Goal: Information Seeking & Learning: Learn about a topic

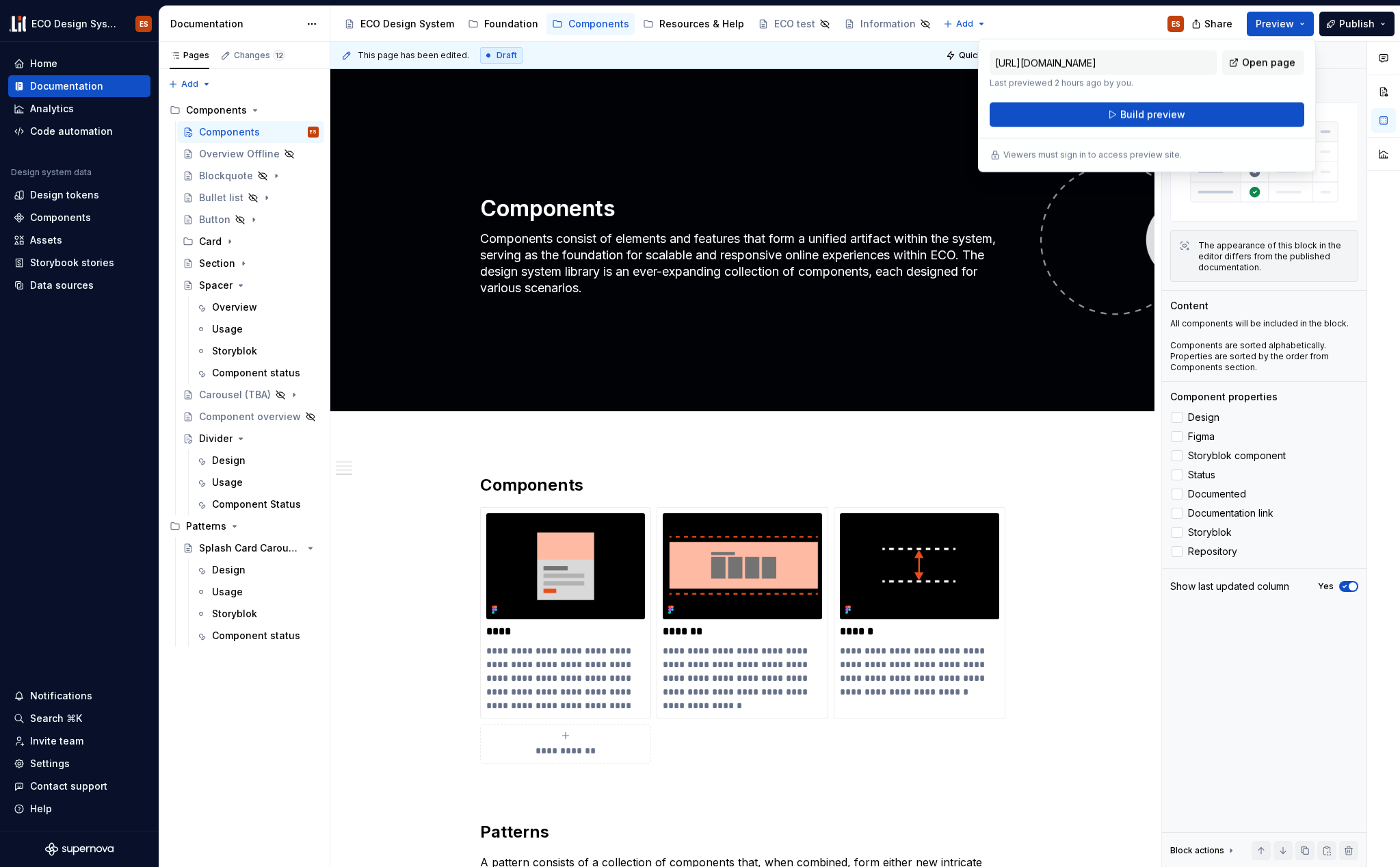
type textarea "*"
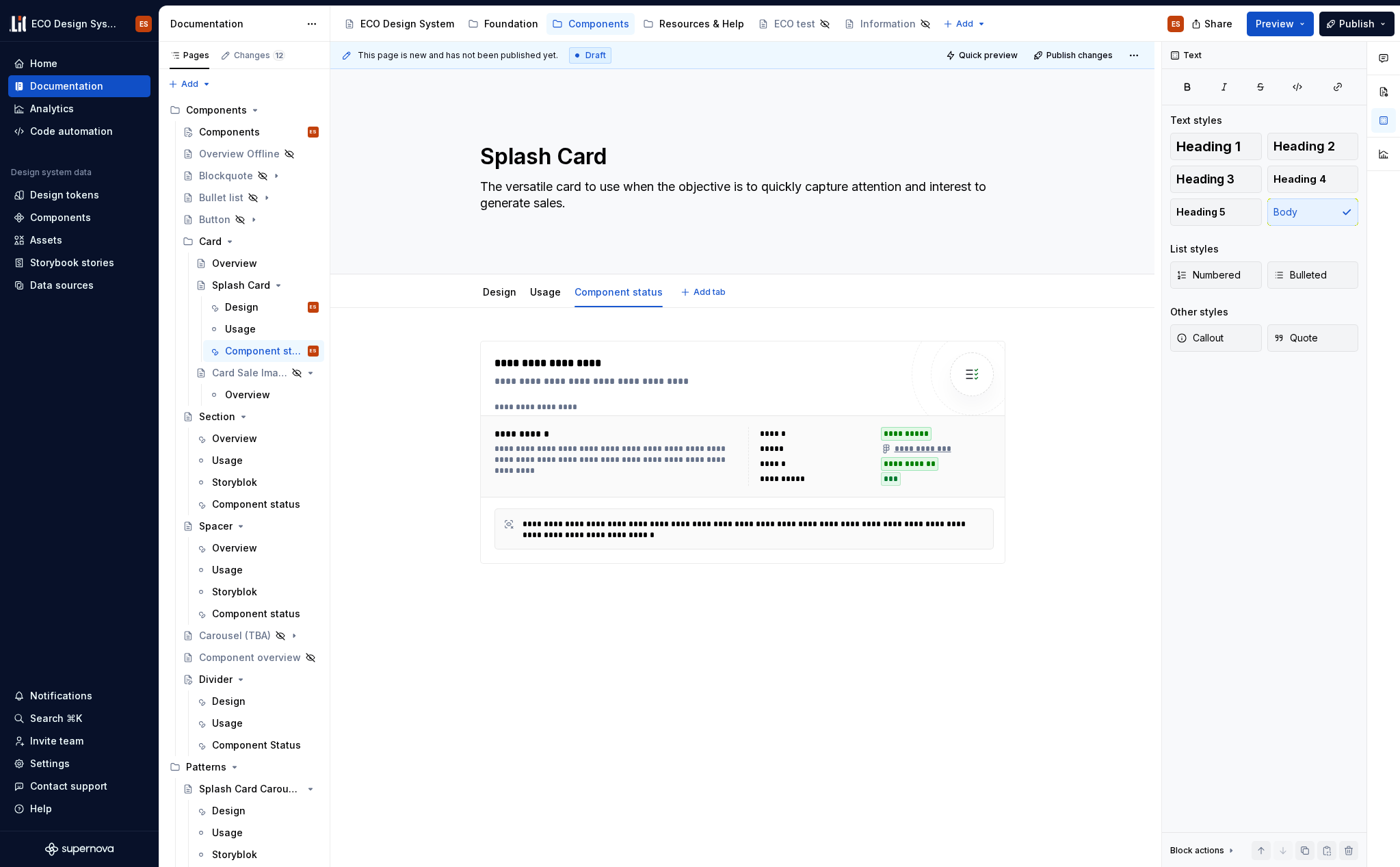
type textarea "*"
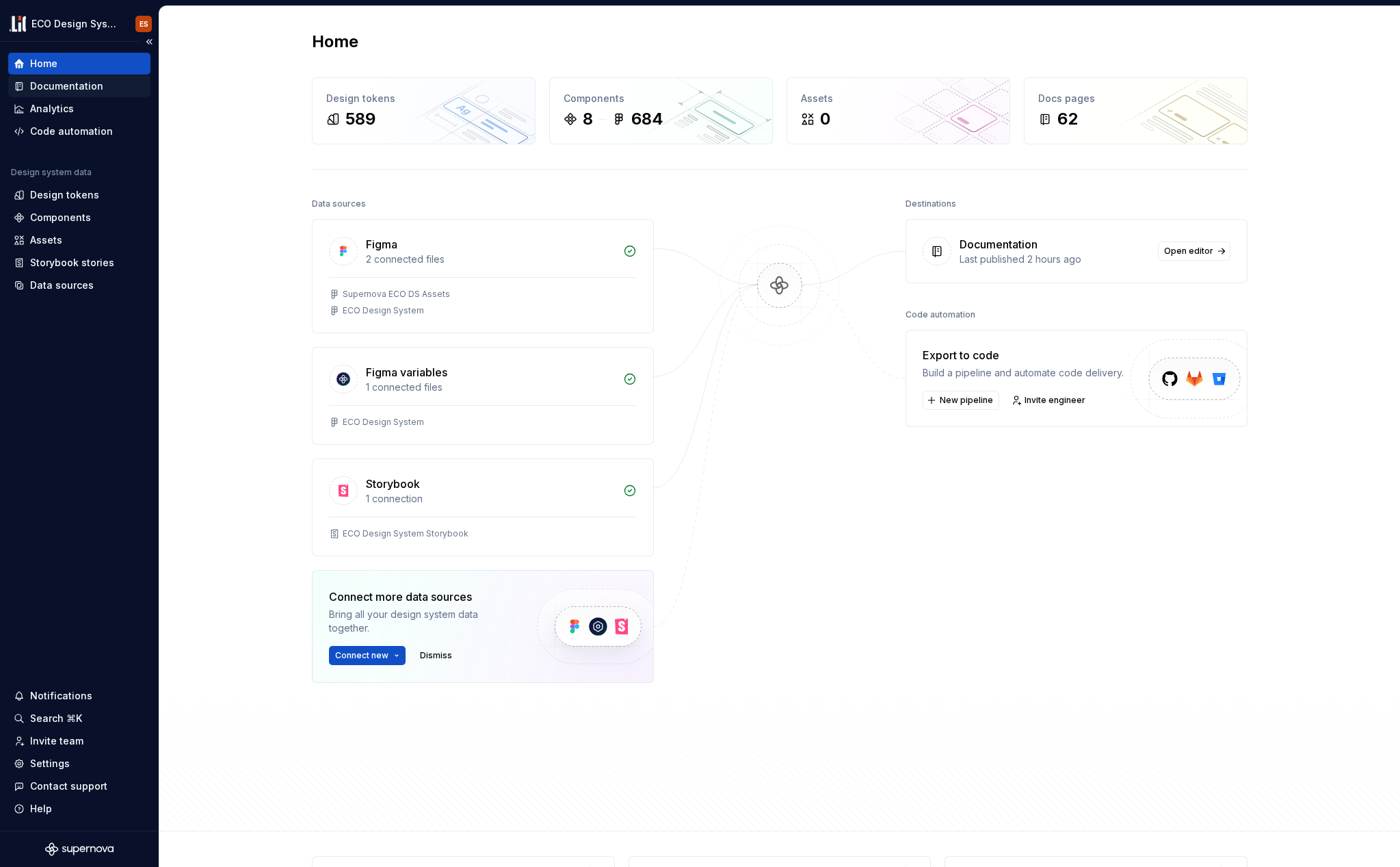
click at [70, 86] on div "Documentation" at bounding box center [66, 86] width 73 height 14
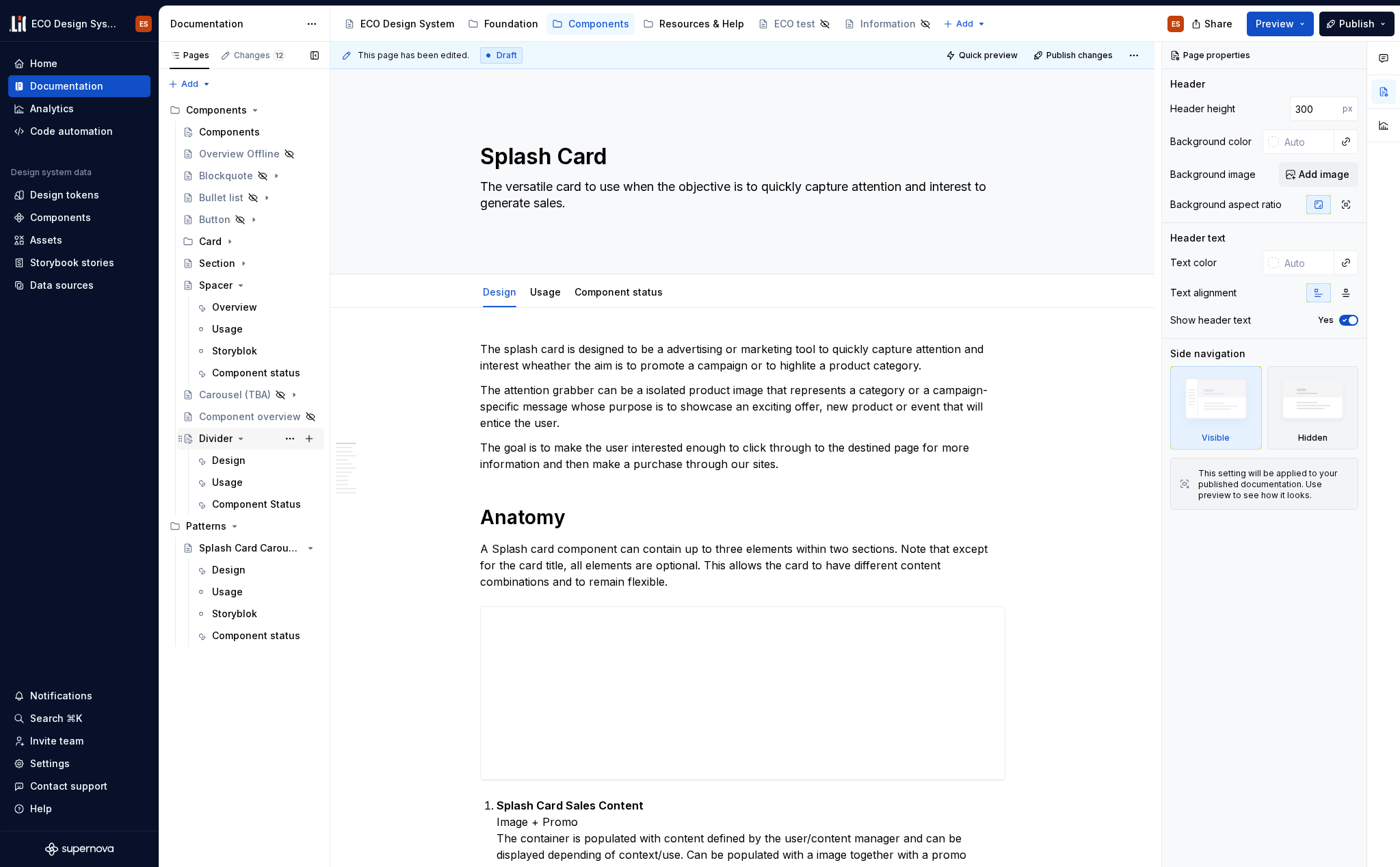
click at [209, 442] on div "Divider" at bounding box center [216, 438] width 34 height 14
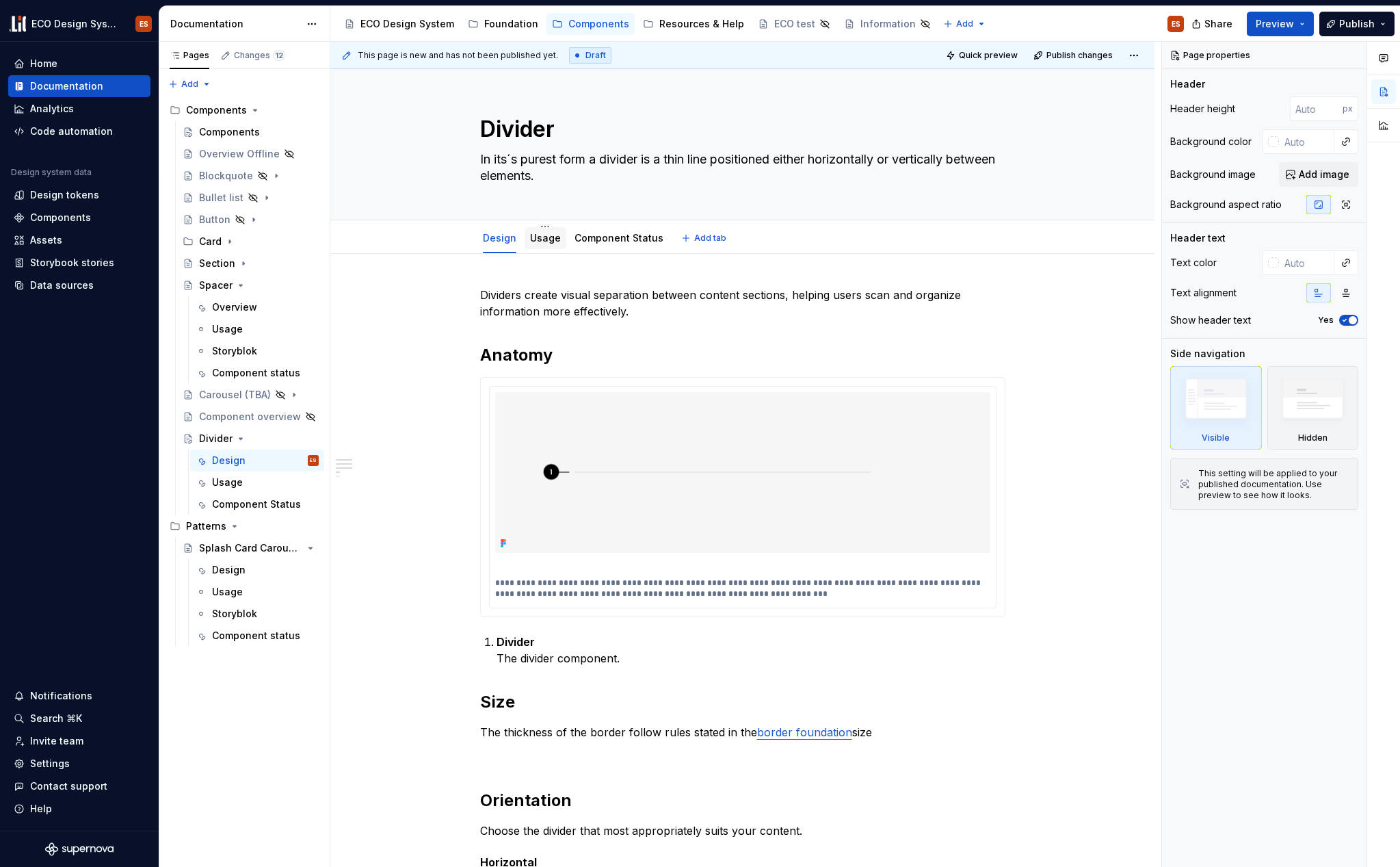
click at [556, 246] on div "Usage" at bounding box center [545, 238] width 42 height 22
click at [539, 246] on div "Usage" at bounding box center [545, 239] width 30 height 17
click at [537, 242] on link "Usage" at bounding box center [545, 237] width 30 height 11
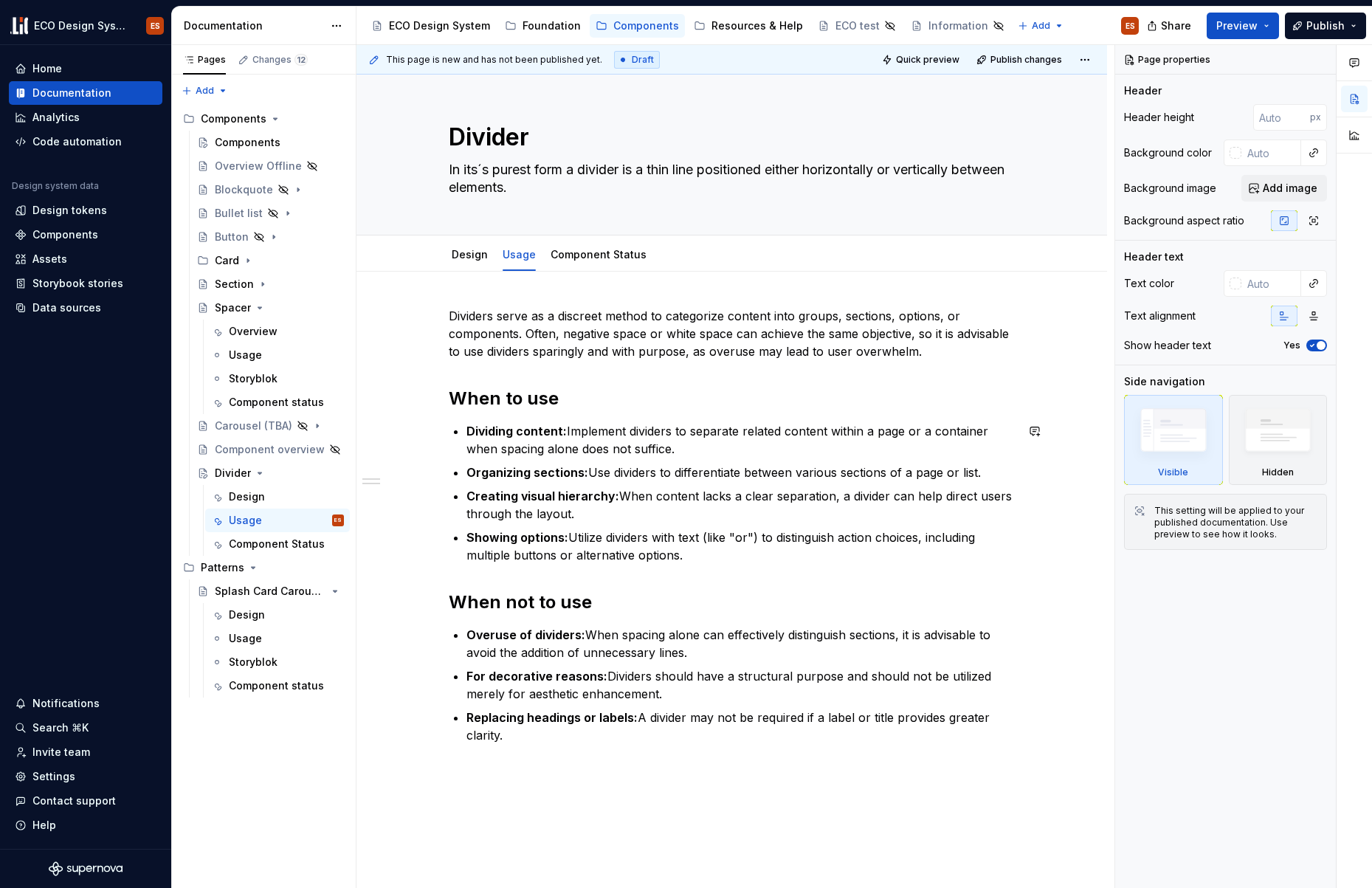
scroll to position [3, 0]
type textarea "*"
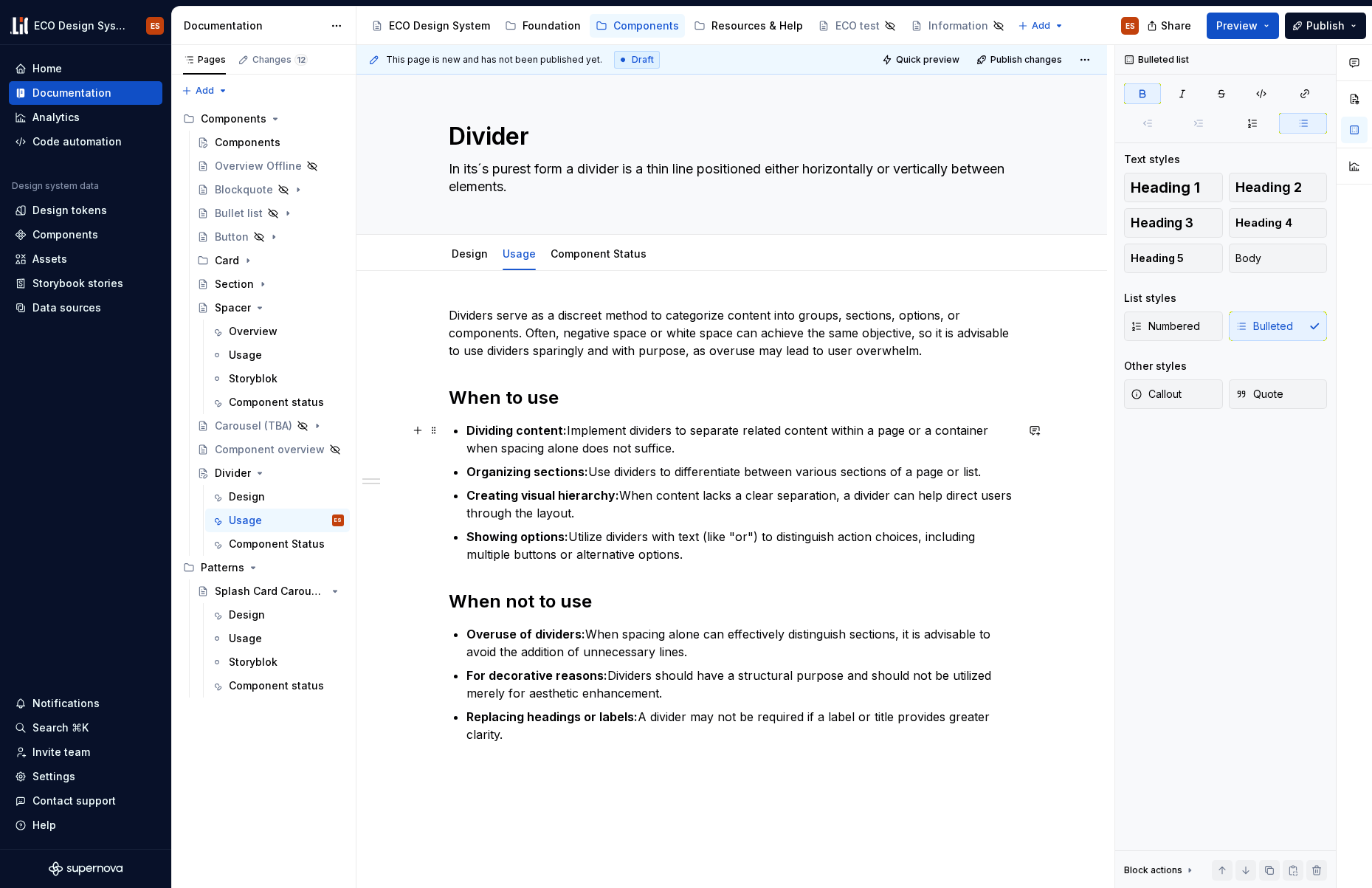
click at [467, 428] on strong "Dividing content:" at bounding box center [517, 430] width 100 height 15
drag, startPoint x: 695, startPoint y: 557, endPoint x: 421, endPoint y: 418, distance: 307.2
click at [421, 418] on div "Dividers serve as a discreet method to categorize content into groups, sections…" at bounding box center [731, 666] width 751 height 792
click at [1275, 326] on div "Numbered Bulleted" at bounding box center [1226, 326] width 203 height 30
click at [1268, 258] on button "Body" at bounding box center [1278, 258] width 99 height 30
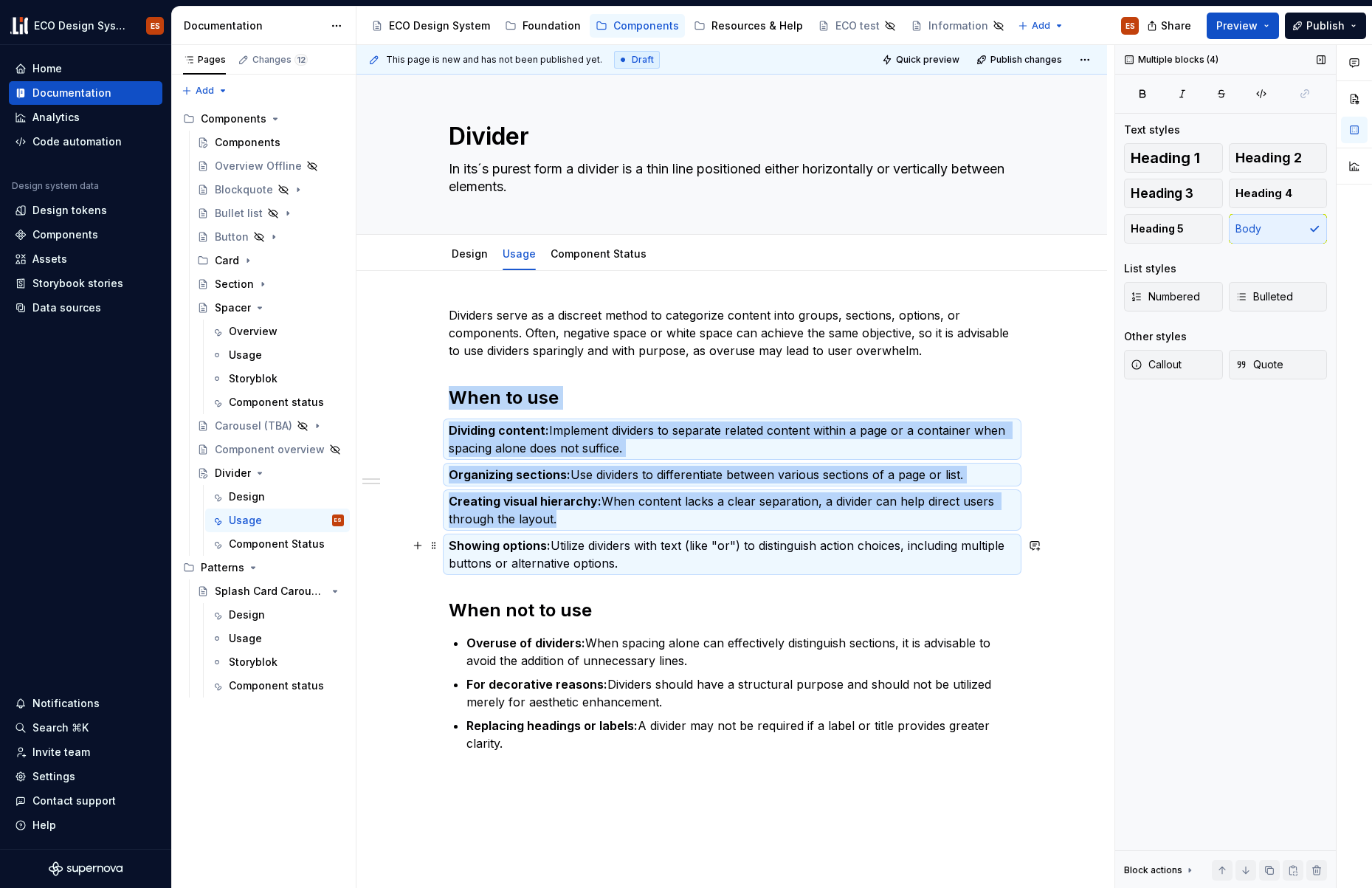
click at [658, 557] on p "Showing options: Utilize dividers with text (like "or") to distinguish action c…" at bounding box center [732, 553] width 567 height 35
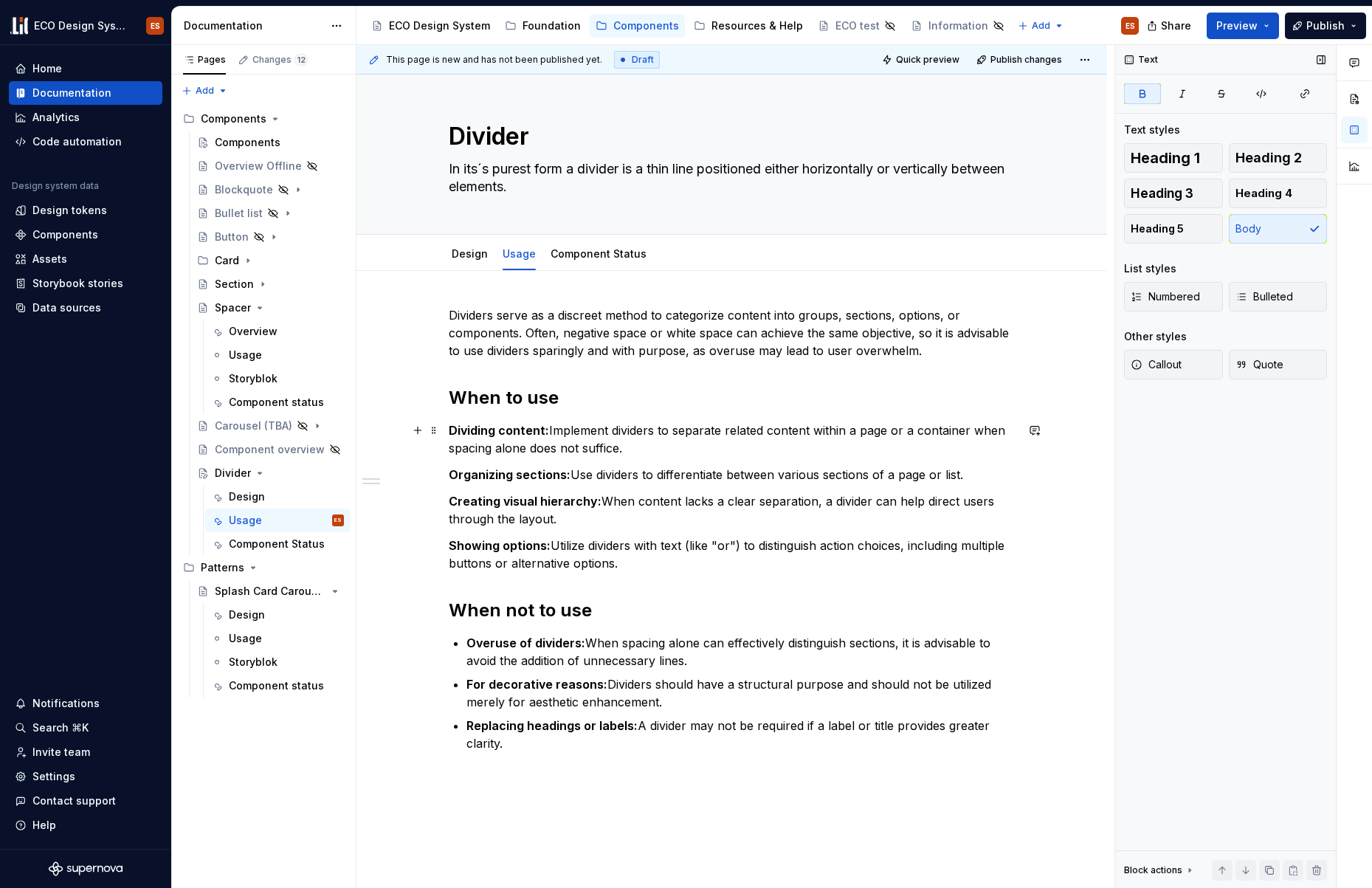
click at [449, 432] on strong "Dividing content:" at bounding box center [499, 430] width 100 height 15
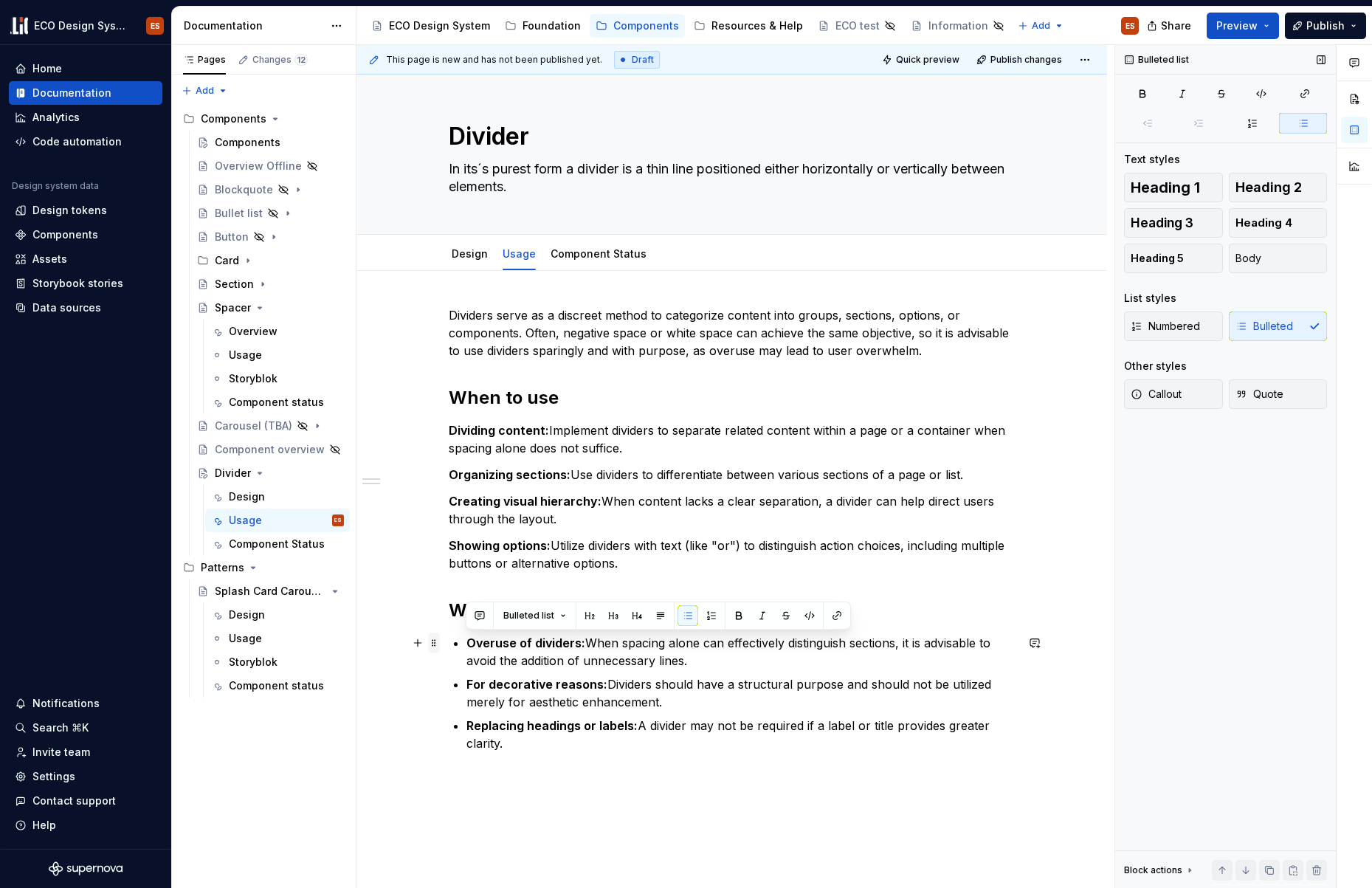
drag, startPoint x: 508, startPoint y: 742, endPoint x: 433, endPoint y: 635, distance: 130.7
click at [449, 635] on div "Dividers serve as a discreet method to categorize content into groups, sections…" at bounding box center [732, 555] width 567 height 499
click at [1291, 263] on button "Body" at bounding box center [1278, 258] width 99 height 30
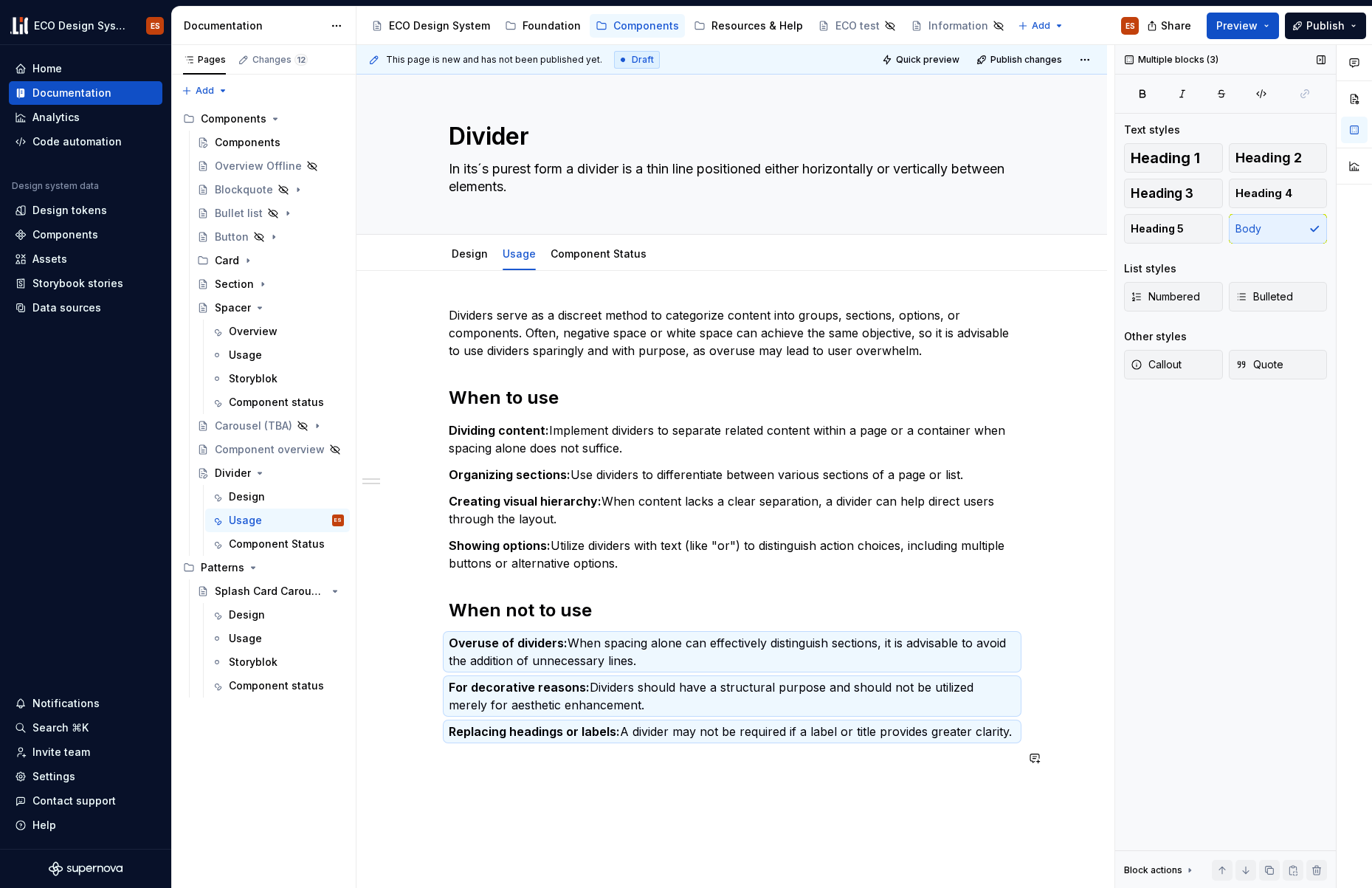
click at [663, 768] on div "Dividers serve as a discreet method to categorize content into groups, sections…" at bounding box center [732, 545] width 567 height 479
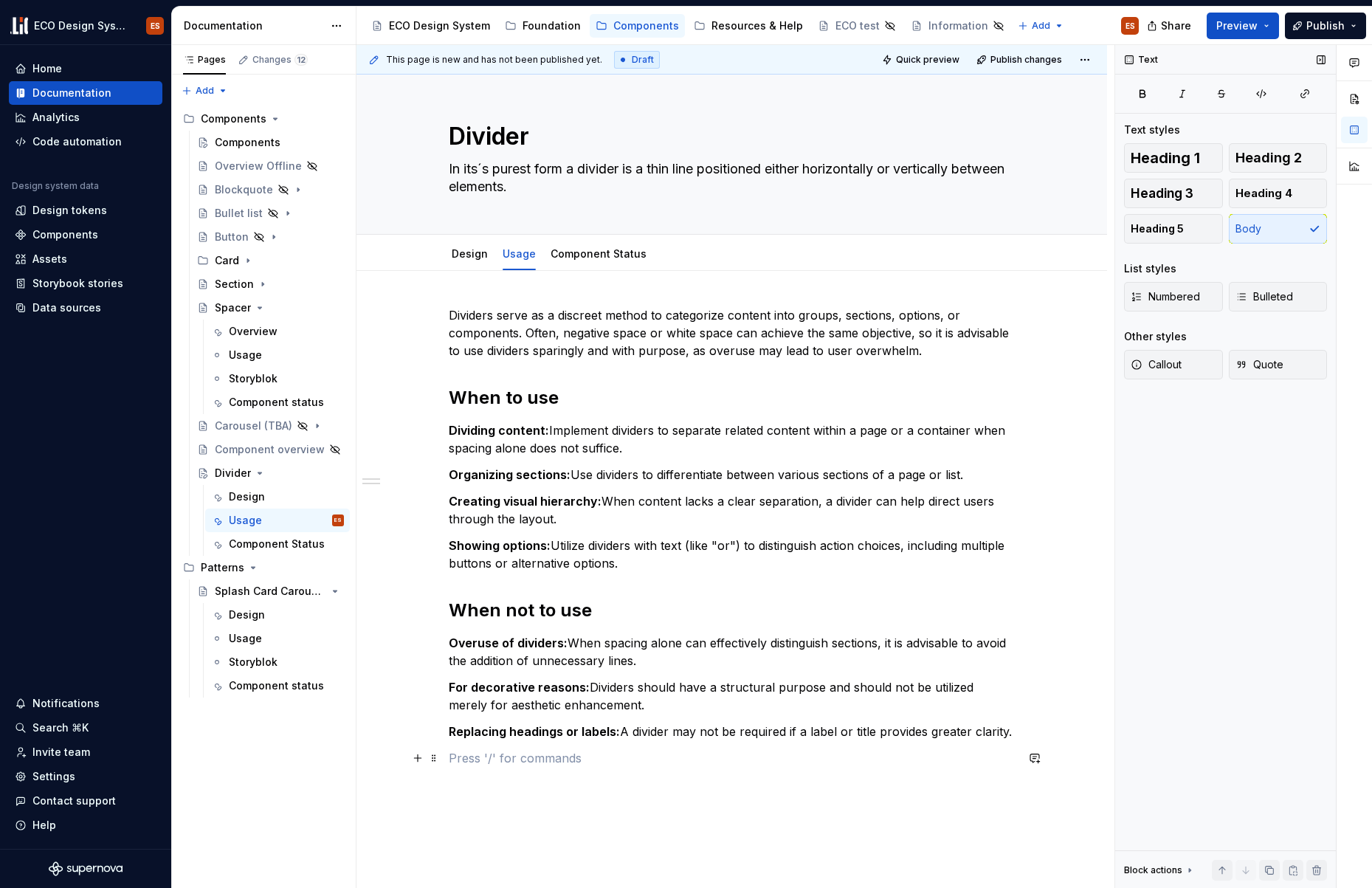
click at [598, 765] on p at bounding box center [732, 758] width 567 height 18
click at [568, 644] on p "Overuse of dividers: When spacing alone can effectively distinguish sections, i…" at bounding box center [732, 651] width 567 height 35
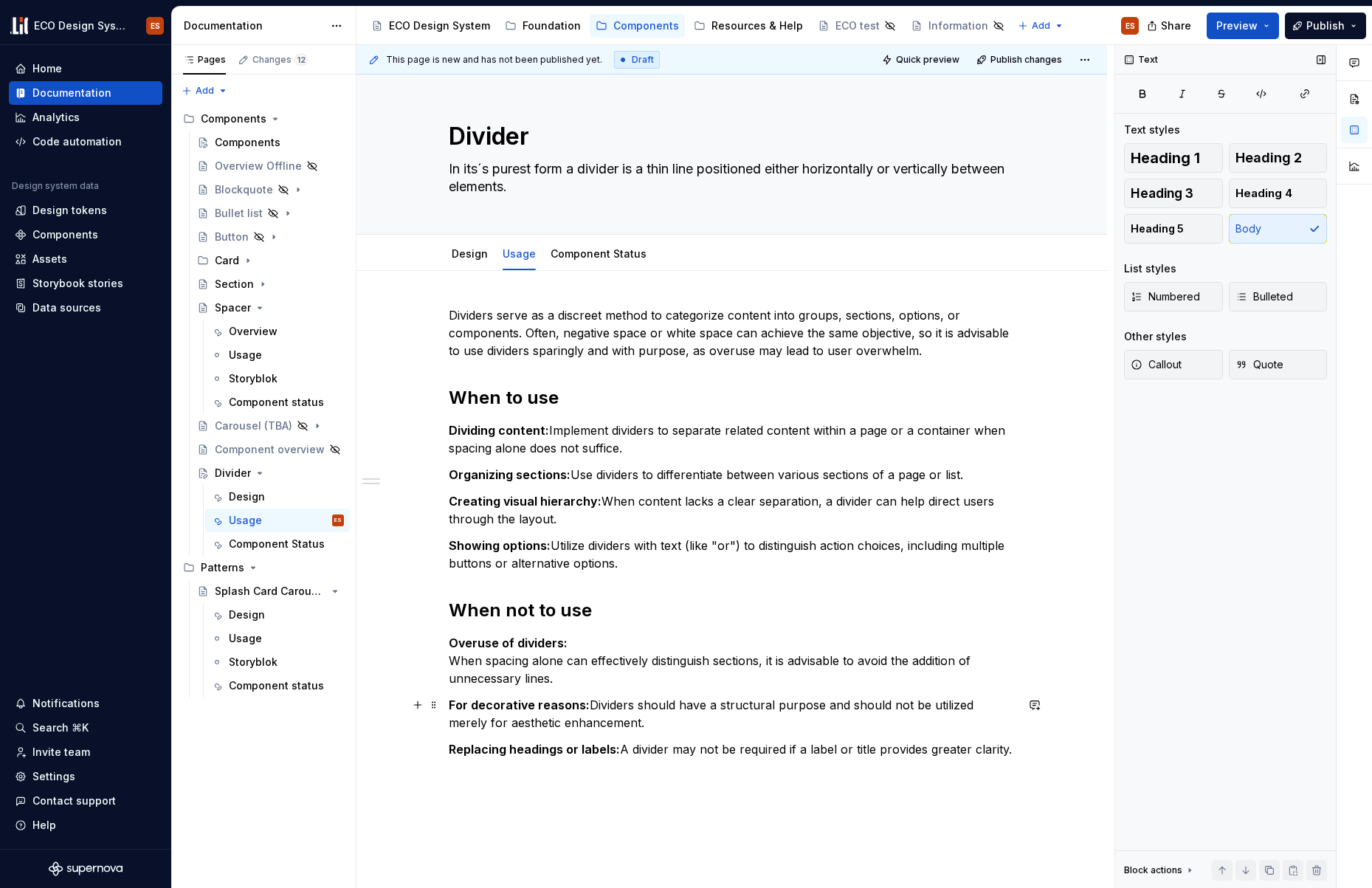
click at [586, 702] on p "For decorative reasons: Dividers should have a structural purpose and should no…" at bounding box center [732, 713] width 567 height 35
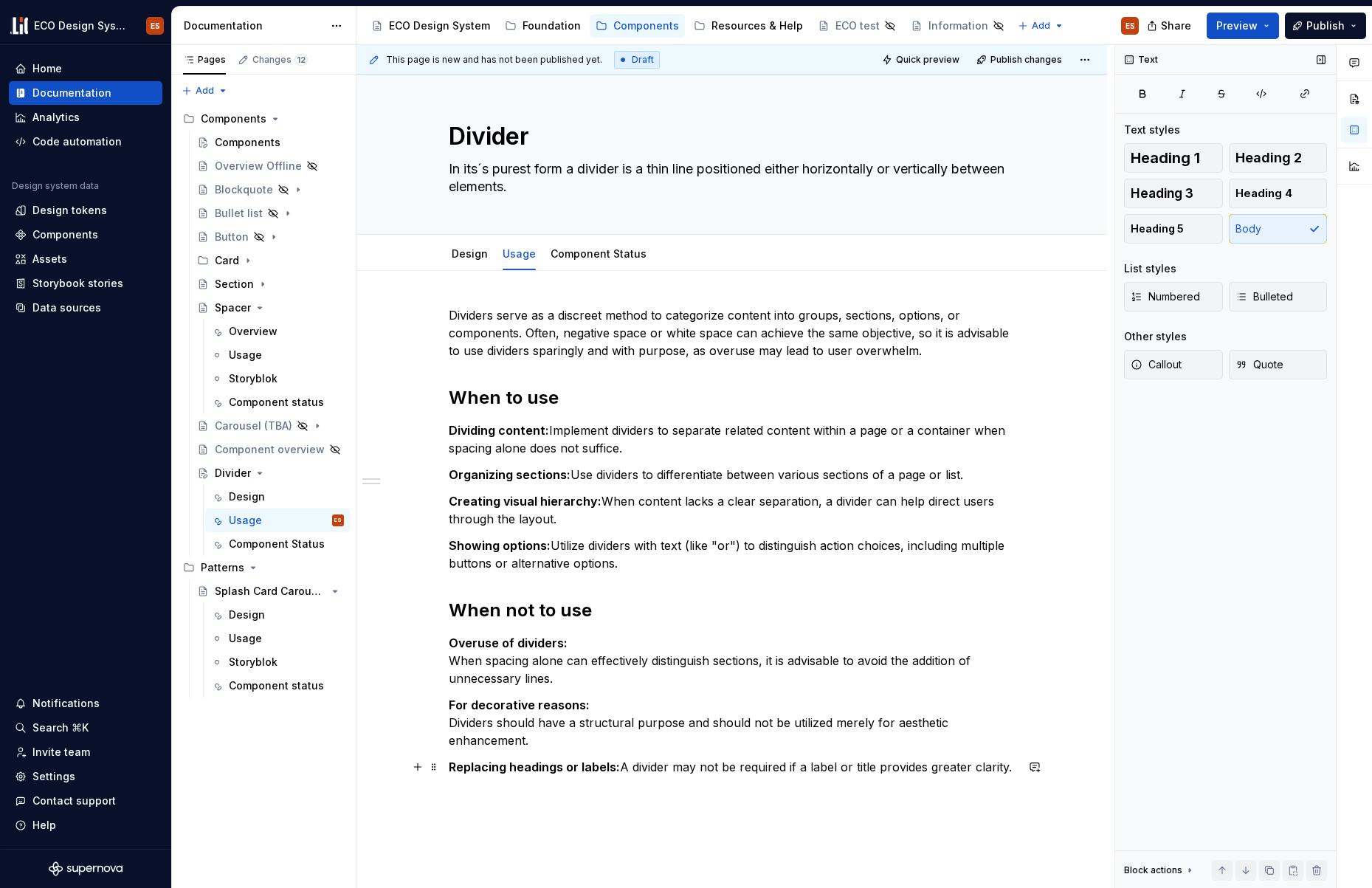
click at [622, 769] on p "Replacing headings or labels: A divider may not be required if a label or title…" at bounding box center [732, 767] width 567 height 18
click at [550, 428] on p "Dividing content: Implement dividers to separate related content within a page …" at bounding box center [732, 438] width 567 height 35
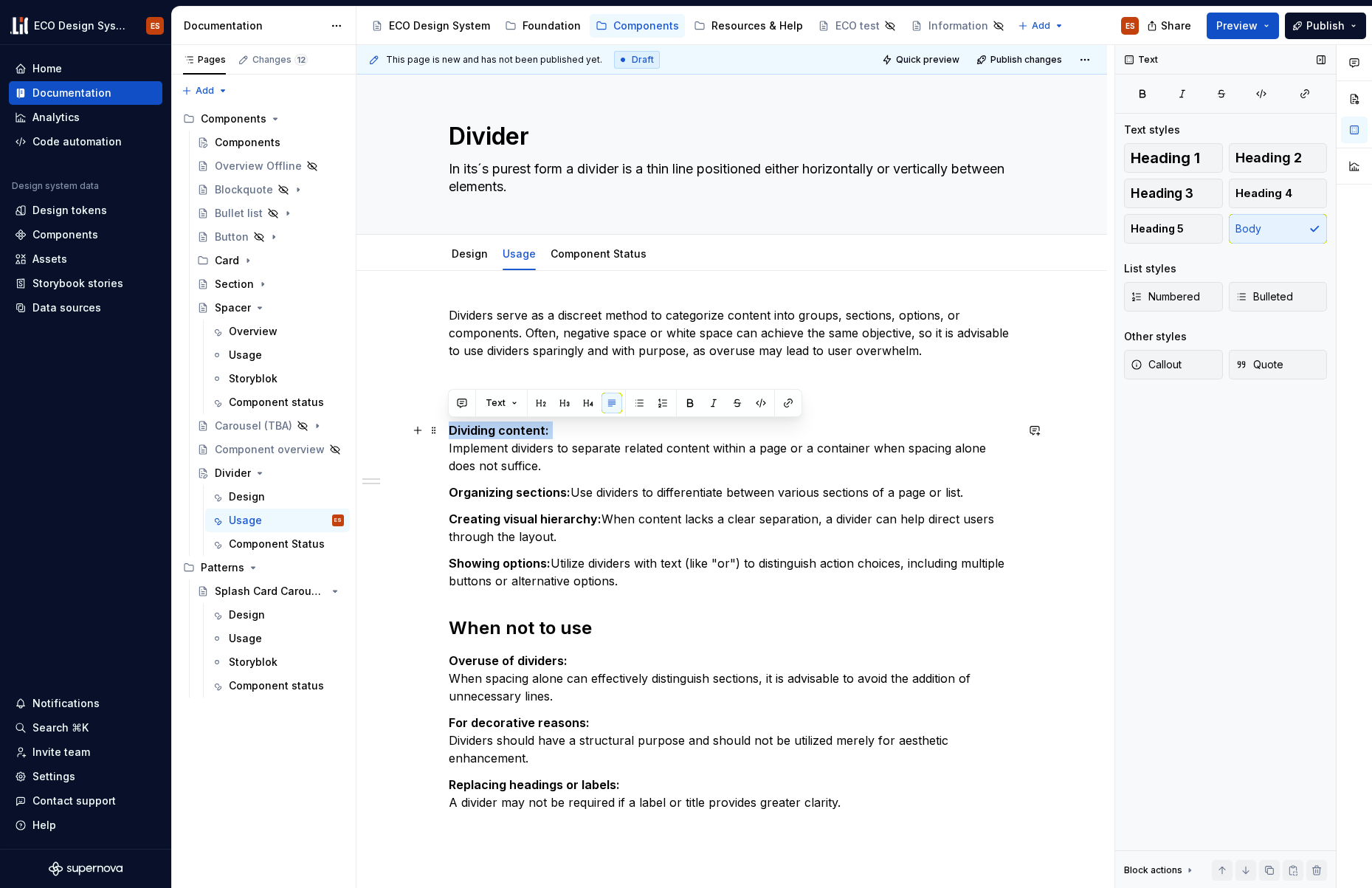
drag, startPoint x: 549, startPoint y: 432, endPoint x: 446, endPoint y: 432, distance: 103.0
click at [446, 432] on div "Dividers serve as a discreet method to categorize content into groups, sections…" at bounding box center [731, 696] width 751 height 851
click at [1190, 228] on button "Heading 5" at bounding box center [1174, 229] width 99 height 30
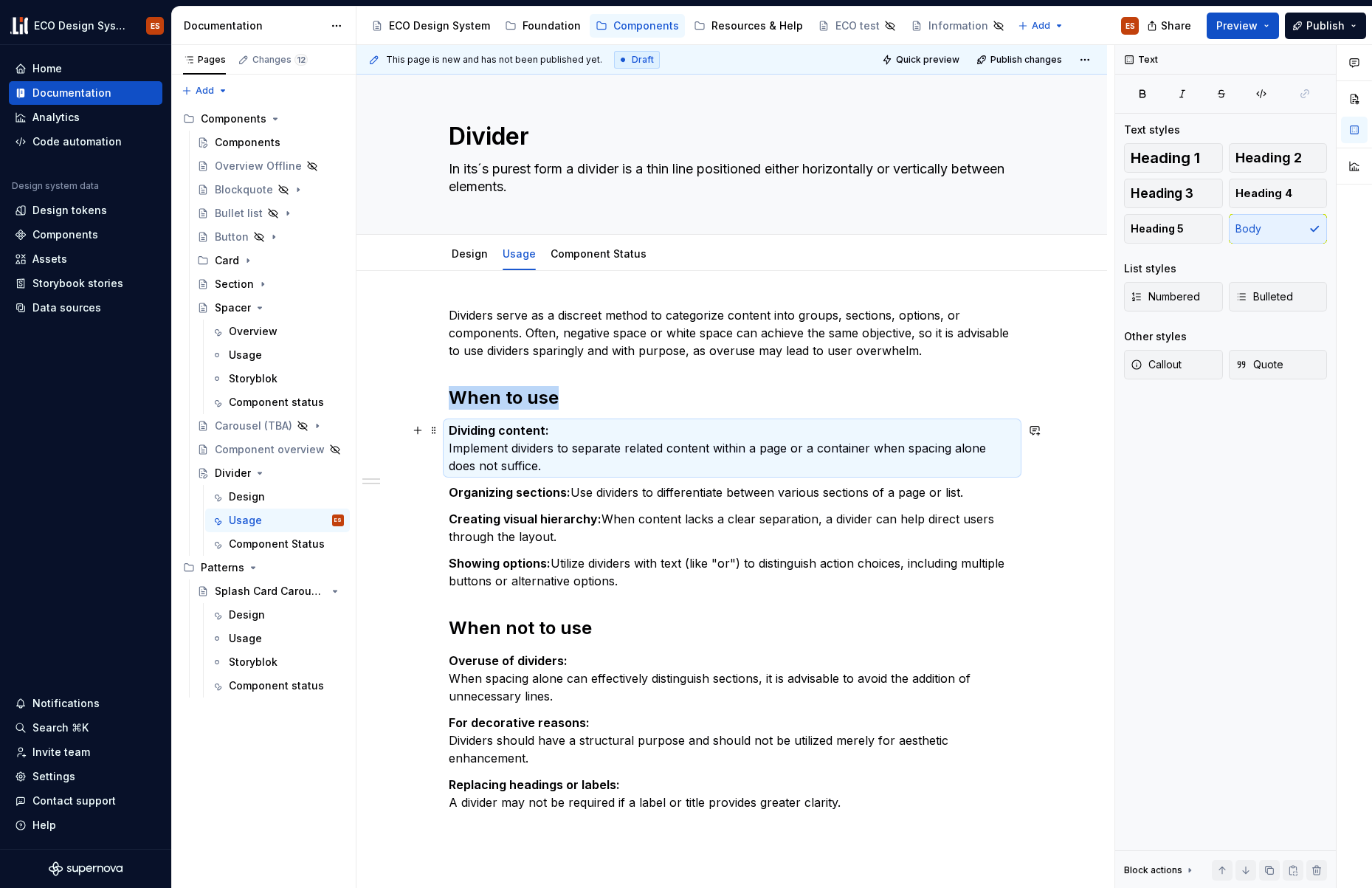
click at [449, 448] on p "Dividing content: Implement dividers to separate related content within a page …" at bounding box center [732, 447] width 567 height 53
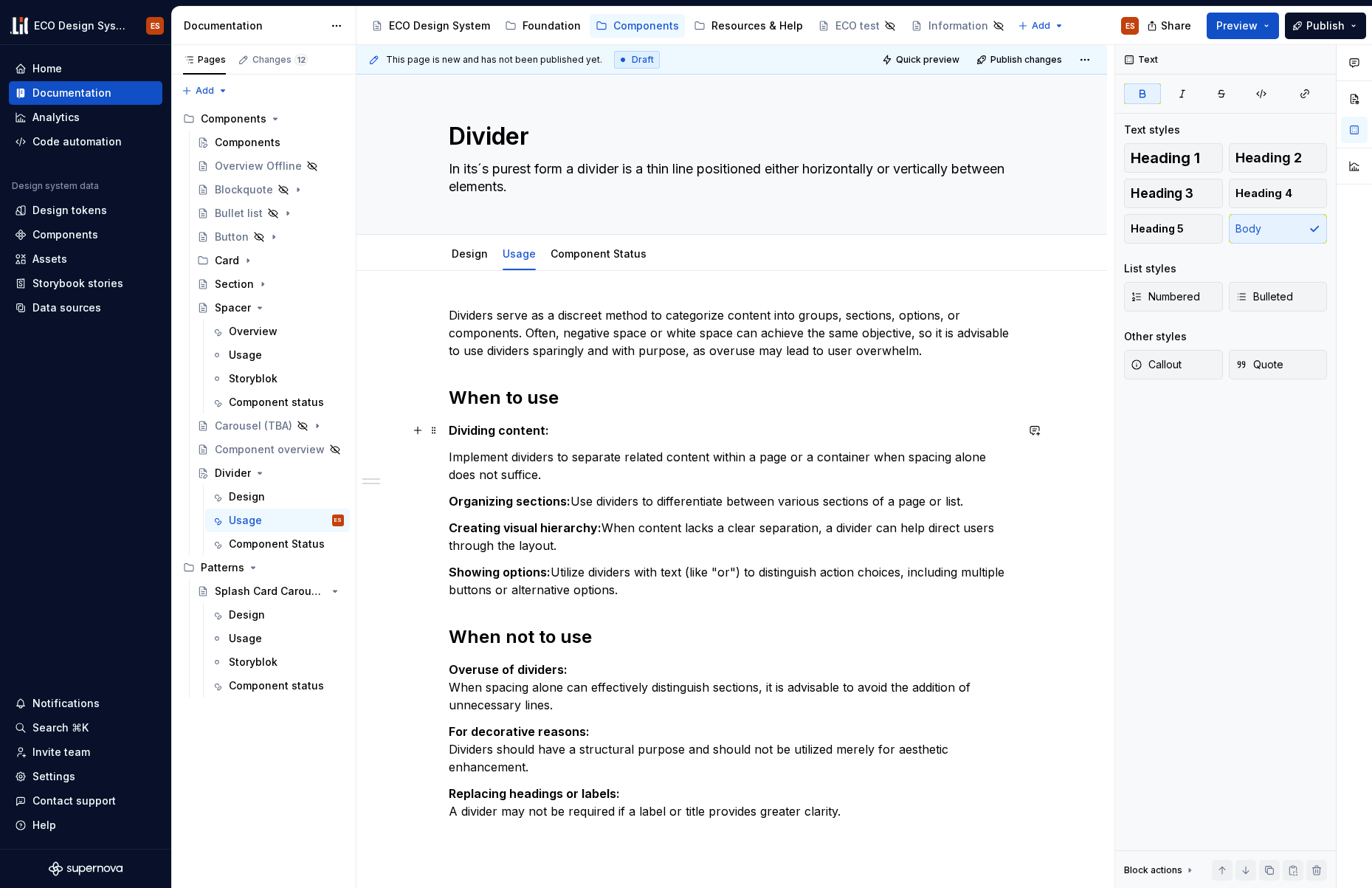
click at [514, 428] on strong "Dividing content:" at bounding box center [499, 430] width 100 height 15
click at [1189, 235] on button "Heading 5" at bounding box center [1174, 229] width 99 height 30
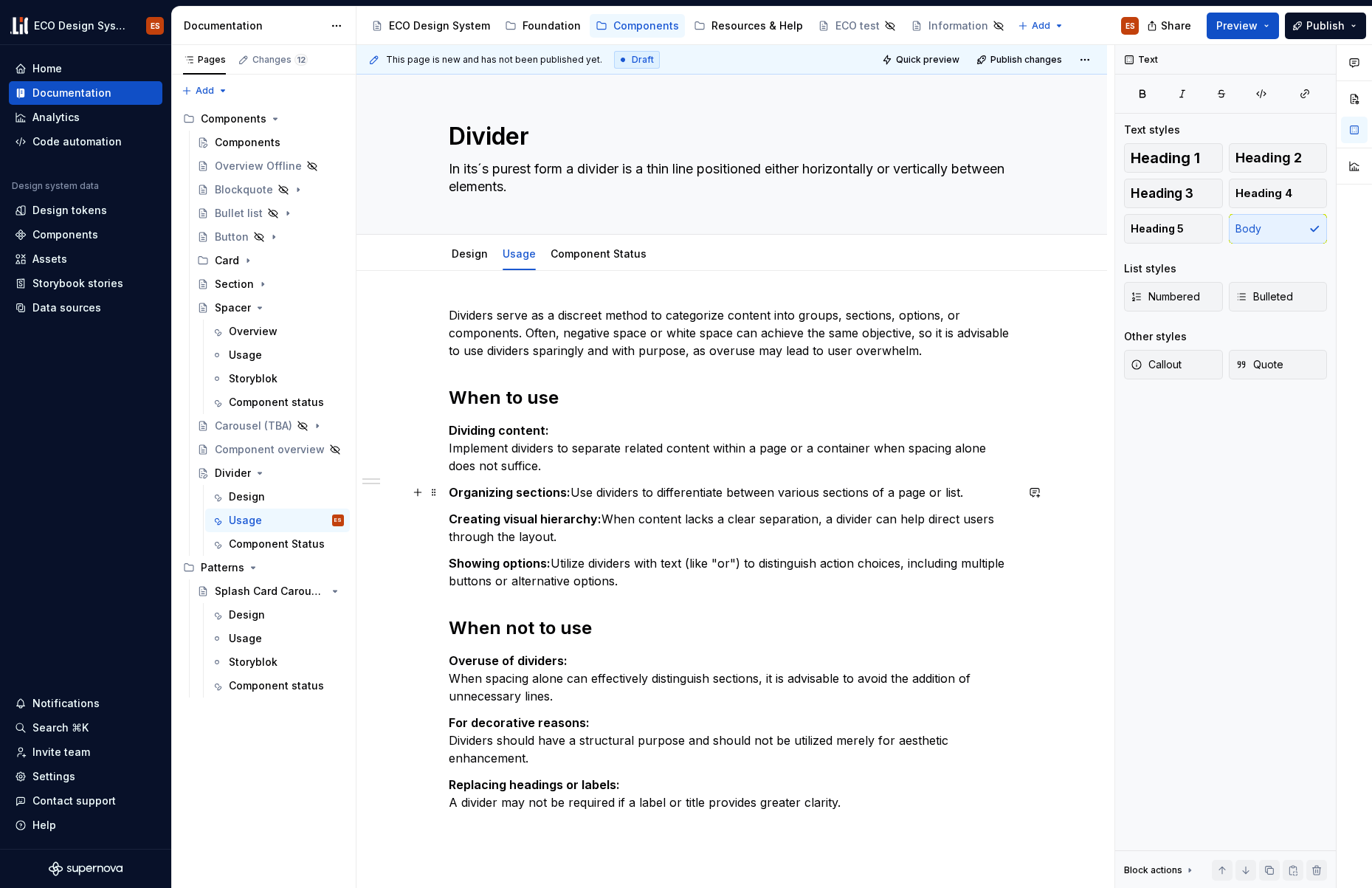
click at [572, 492] on p "Organizing sections: Use dividers to differentiate between various sections of …" at bounding box center [732, 493] width 567 height 18
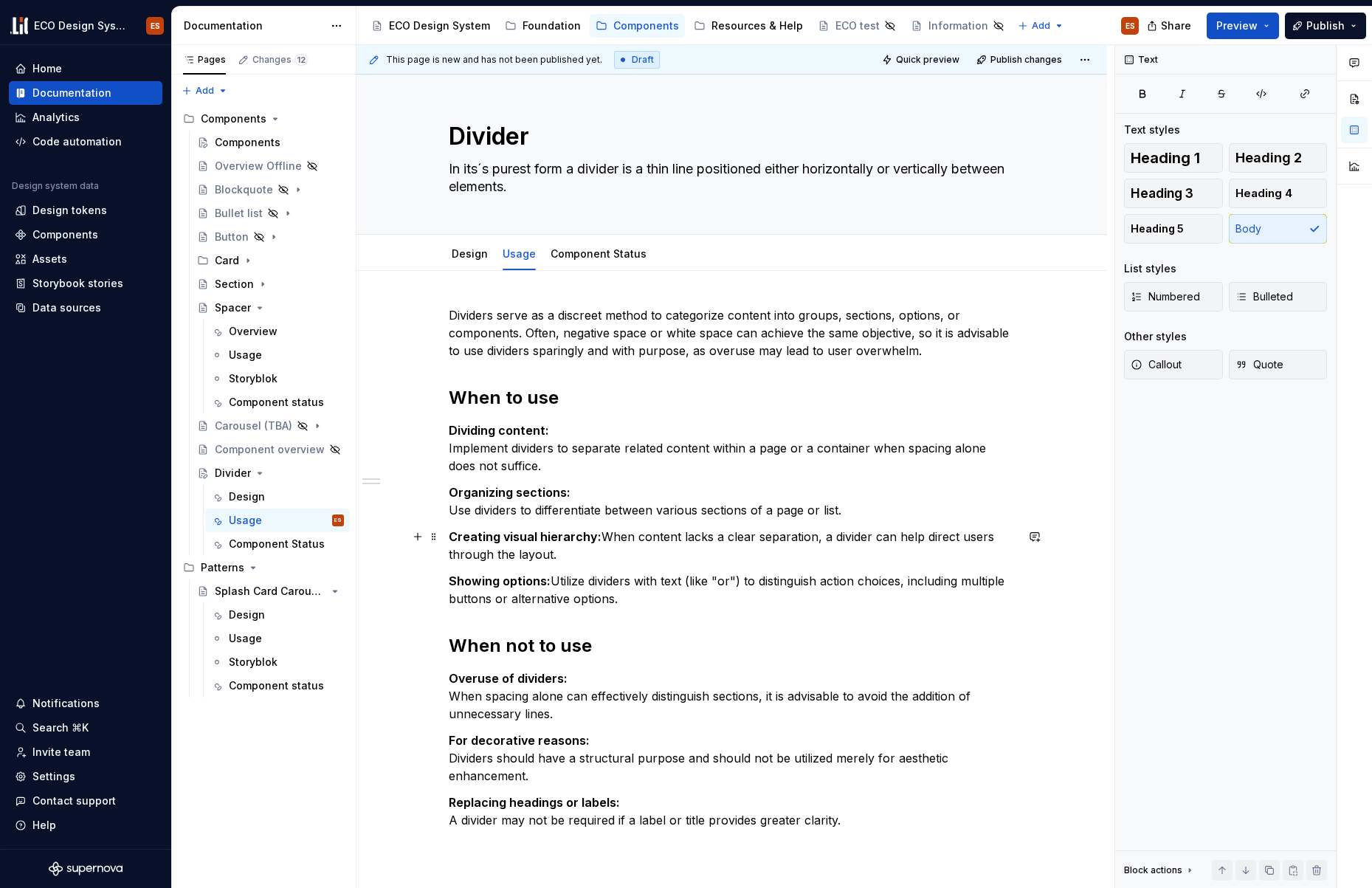
click at [598, 535] on p "Creating visual hierarchy: When content lacks a clear separation, a divider can…" at bounding box center [732, 545] width 567 height 35
click at [550, 582] on p "Showing options: Utilize dividers with text (like "or") to distinguish action c…" at bounding box center [732, 589] width 567 height 35
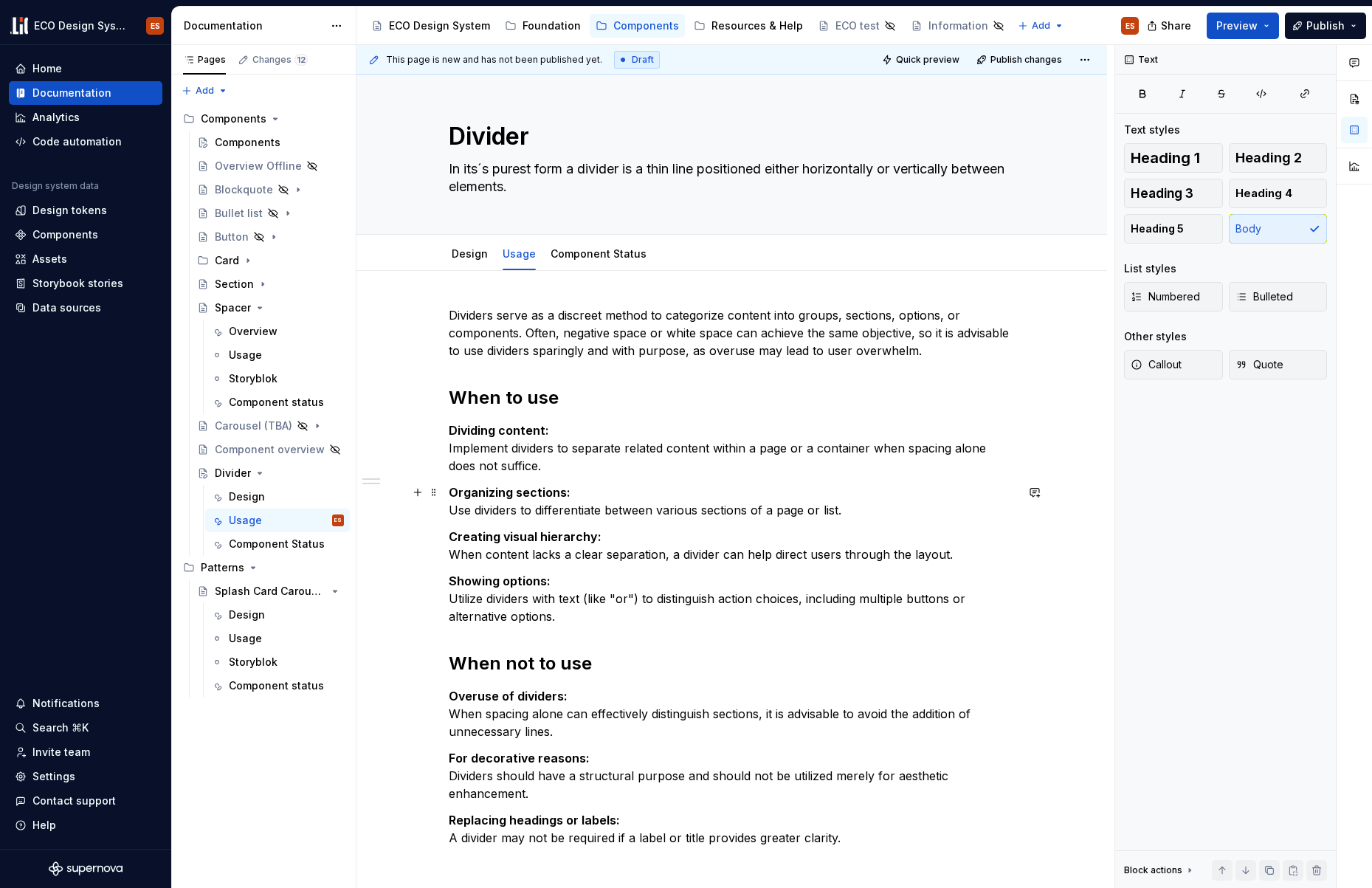
scroll to position [118, 0]
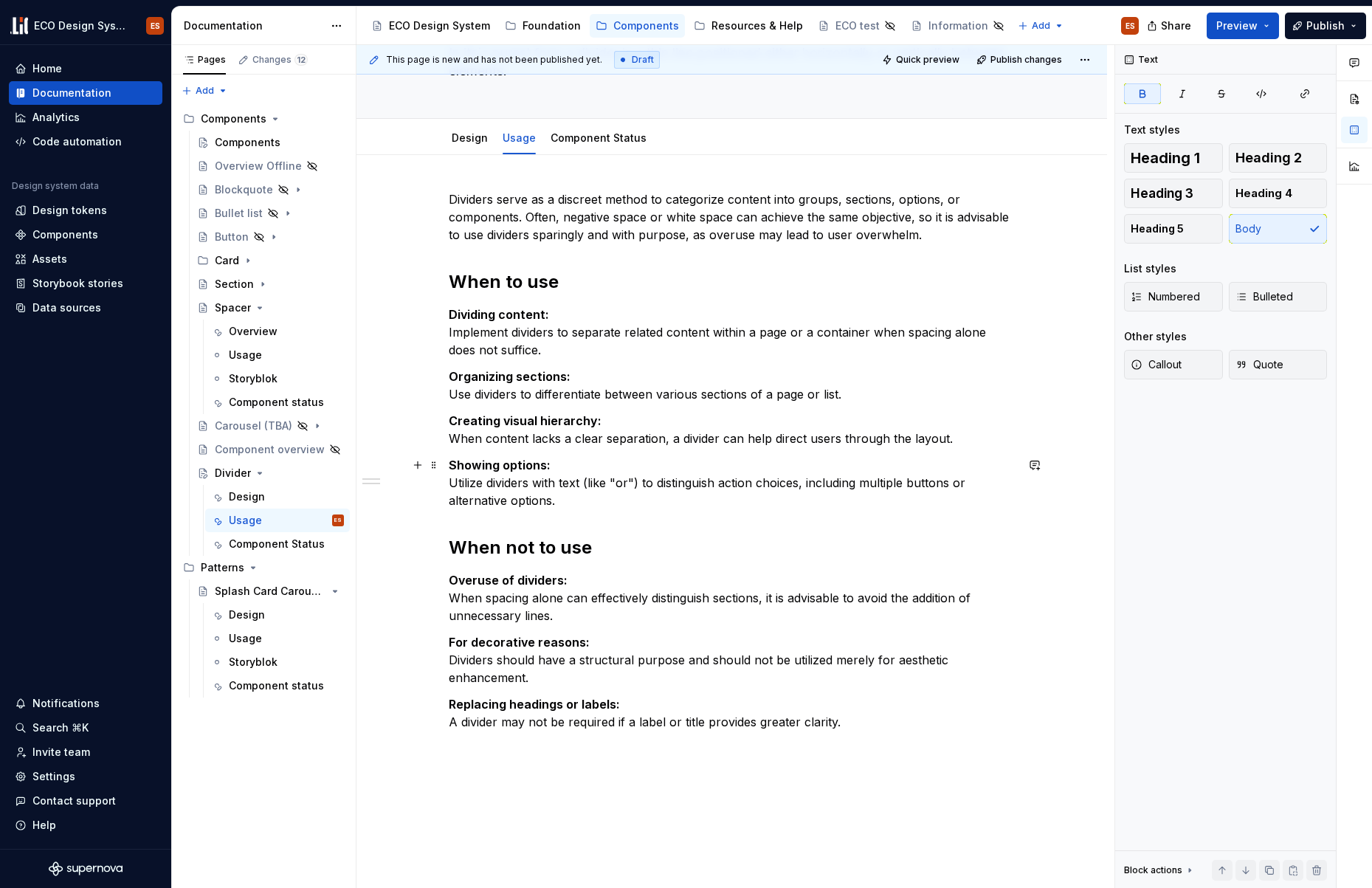
click at [549, 468] on p "Showing options: Utilize dividers with text (like "or") to distinguish action c…" at bounding box center [732, 483] width 567 height 53
click at [596, 421] on p "Creating visual hierarchy: When content lacks a clear separation, a divider can…" at bounding box center [732, 429] width 567 height 35
click at [566, 377] on p "Organizing sections: Use dividers to differentiate between various sections of …" at bounding box center [732, 385] width 567 height 35
click at [545, 316] on p "Dividing content: Implement dividers to separate related content within a page …" at bounding box center [732, 332] width 567 height 53
click at [563, 582] on strong "Overuse of dividers:" at bounding box center [508, 580] width 118 height 15
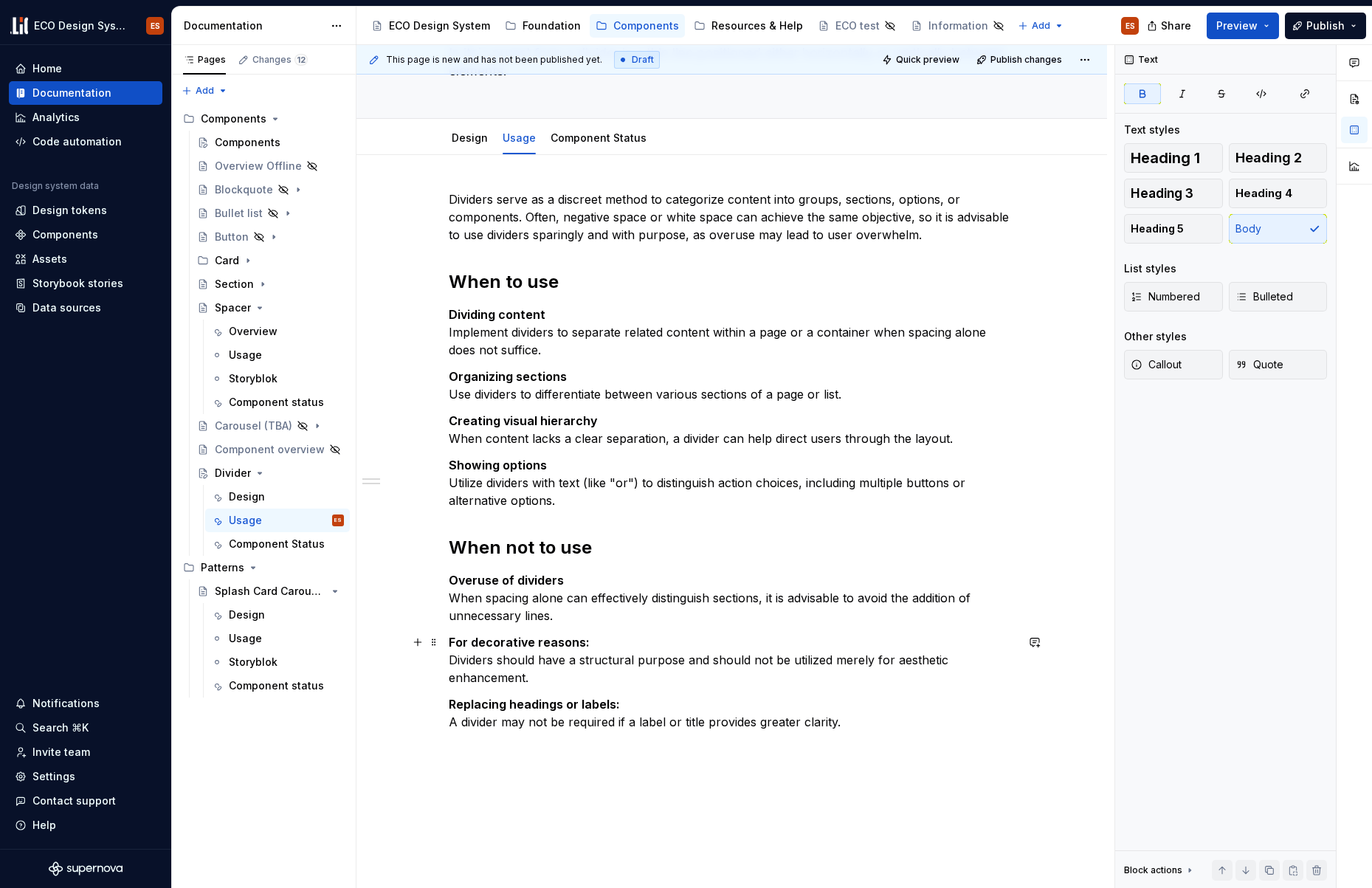
click at [583, 643] on p "For decorative reasons: Dividers should have a structural purpose and should no…" at bounding box center [732, 659] width 567 height 53
click at [617, 705] on p "Replacing headings or labels: A divider may not be required if a label or title…" at bounding box center [732, 712] width 567 height 35
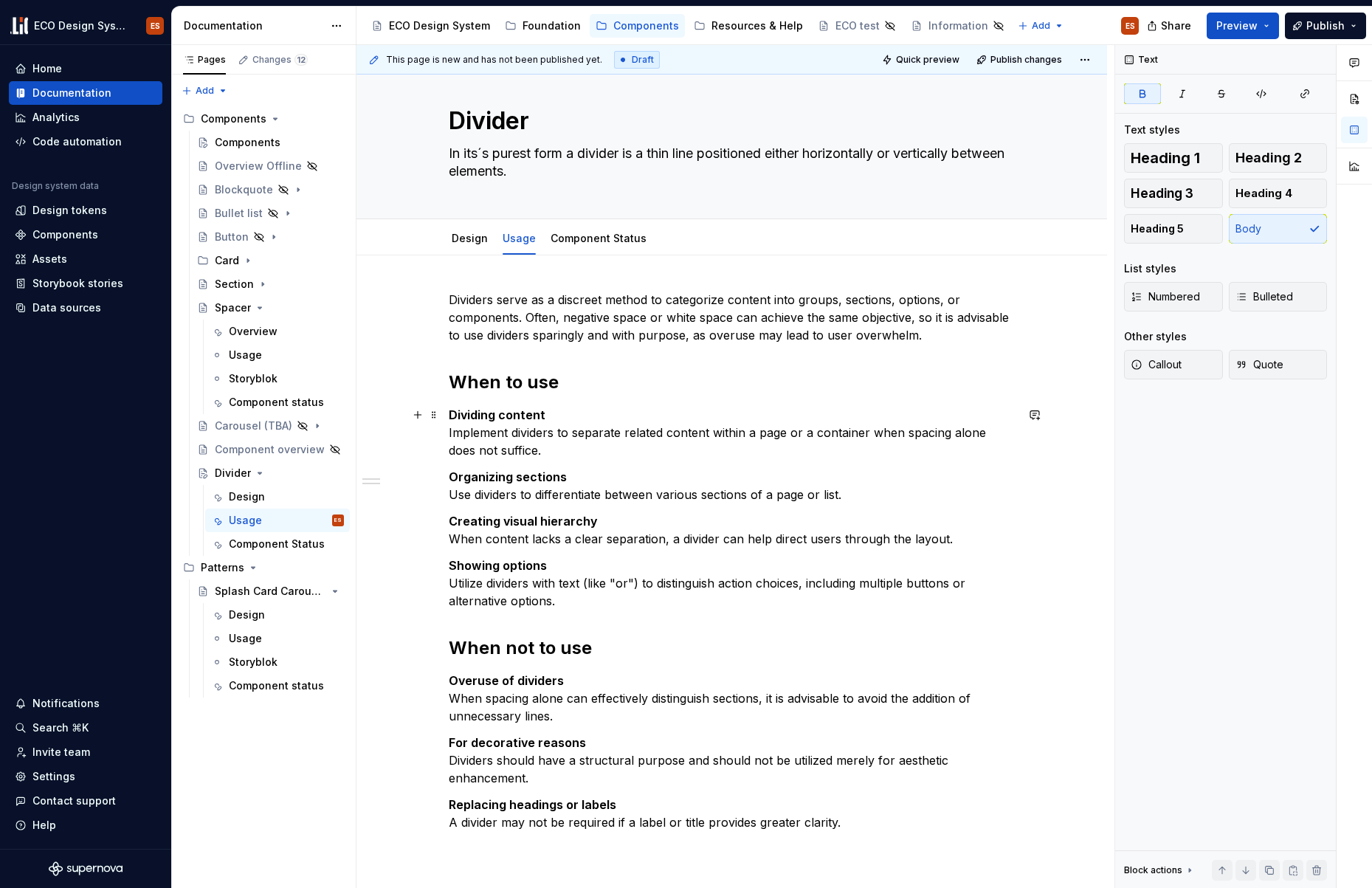
scroll to position [16, 0]
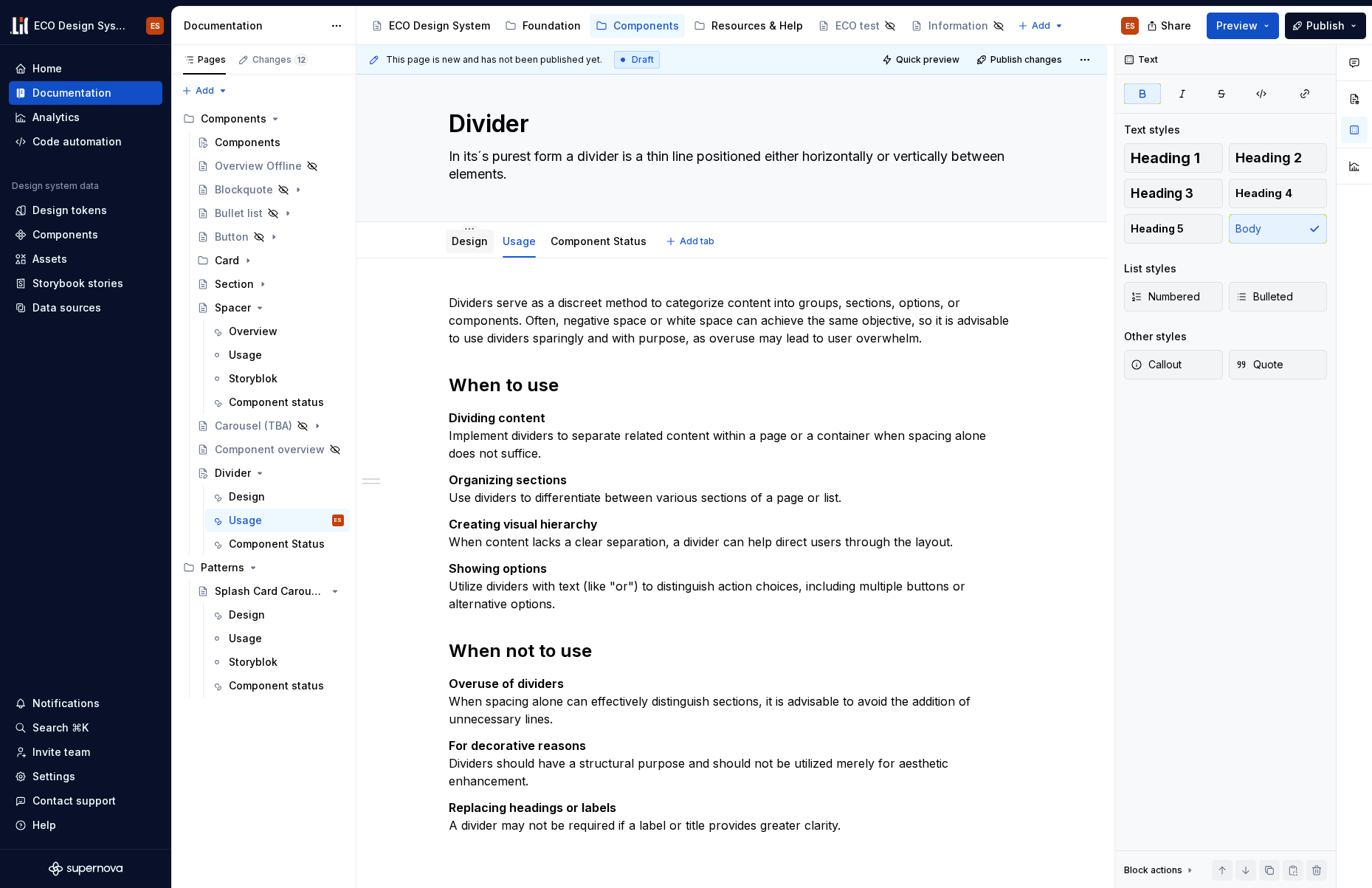
click at [473, 247] on link "Design" at bounding box center [470, 240] width 36 height 12
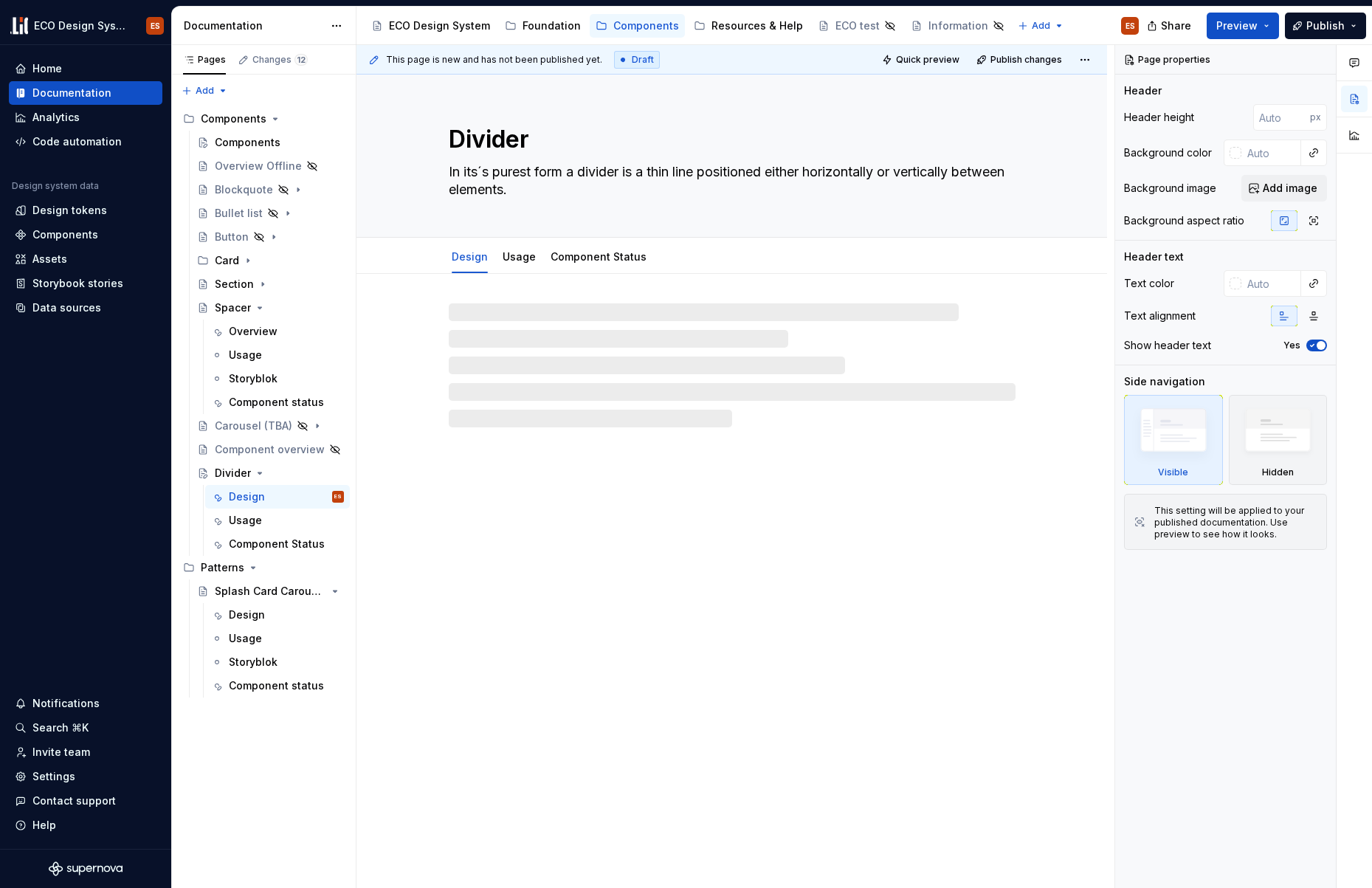
type textarea "*"
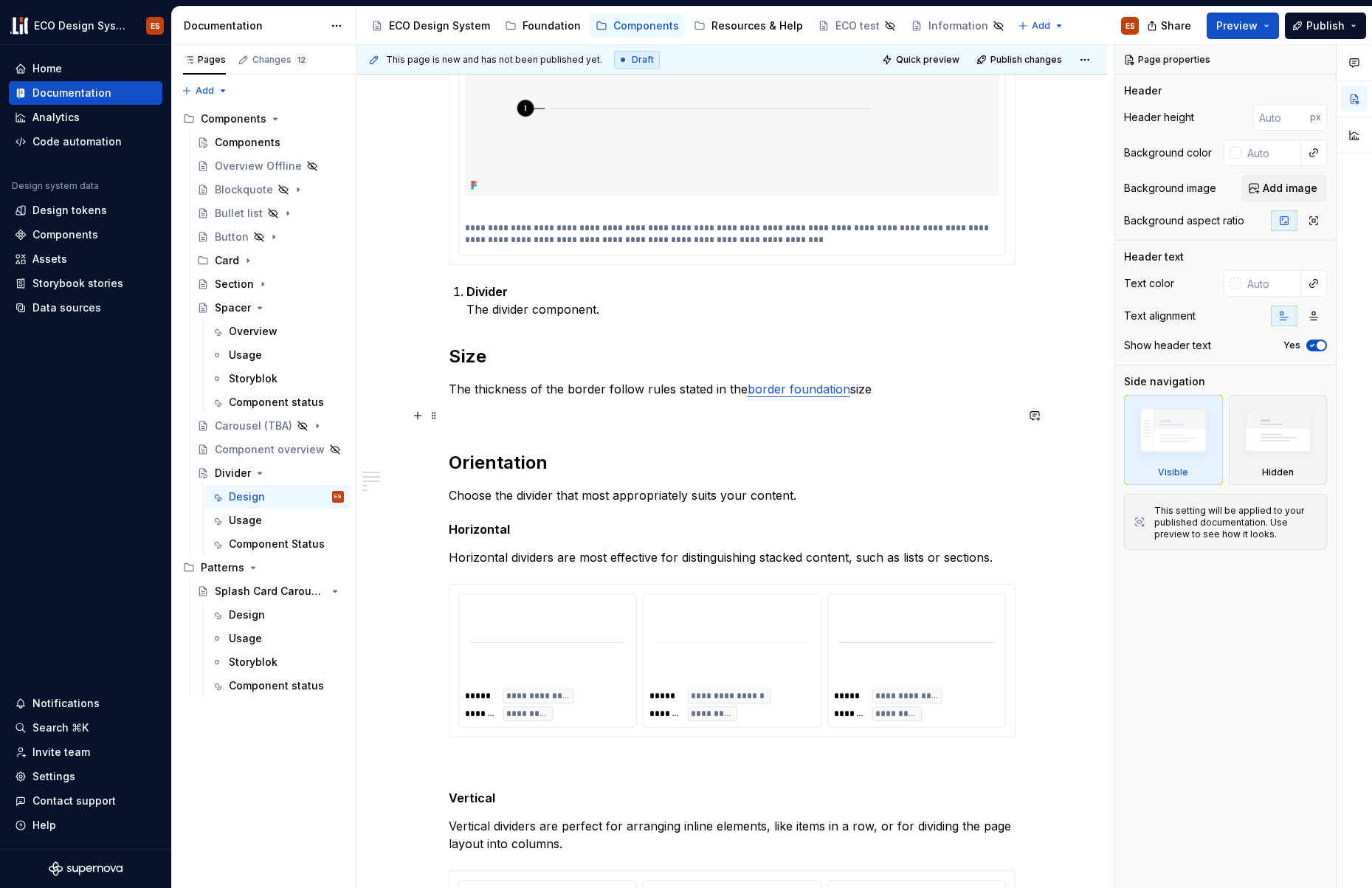
scroll to position [427, 0]
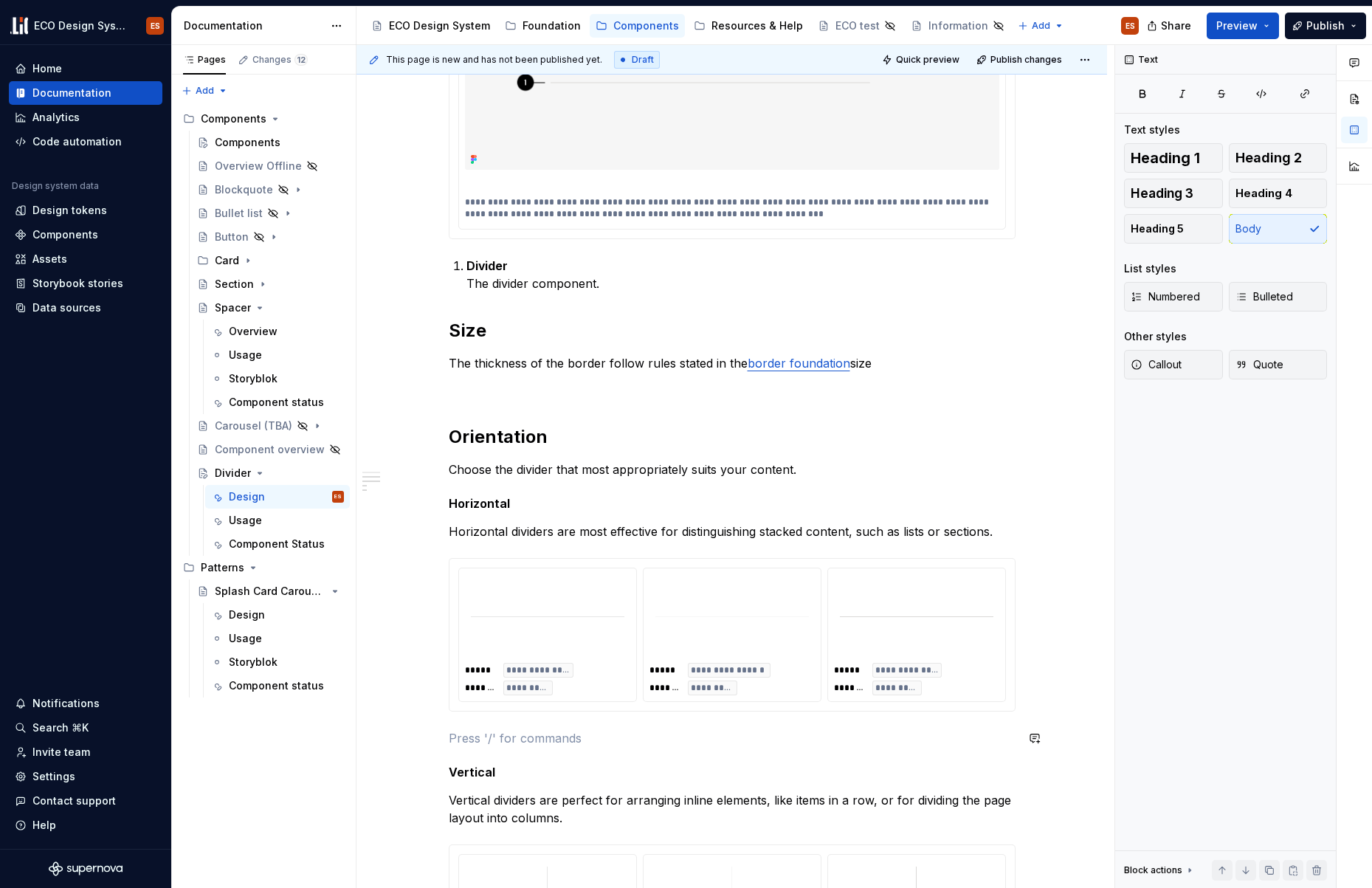
click at [485, 724] on div "**********" at bounding box center [732, 457] width 567 height 1150
click at [571, 741] on p "Border Primary works in most cases" at bounding box center [732, 738] width 567 height 18
click at [688, 742] on p "Border Primary works well in most cases" at bounding box center [732, 738] width 567 height 18
drag, startPoint x: 530, startPoint y: 737, endPoint x: 443, endPoint y: 742, distance: 87.1
click at [443, 742] on div "**********" at bounding box center [731, 582] width 751 height 1470
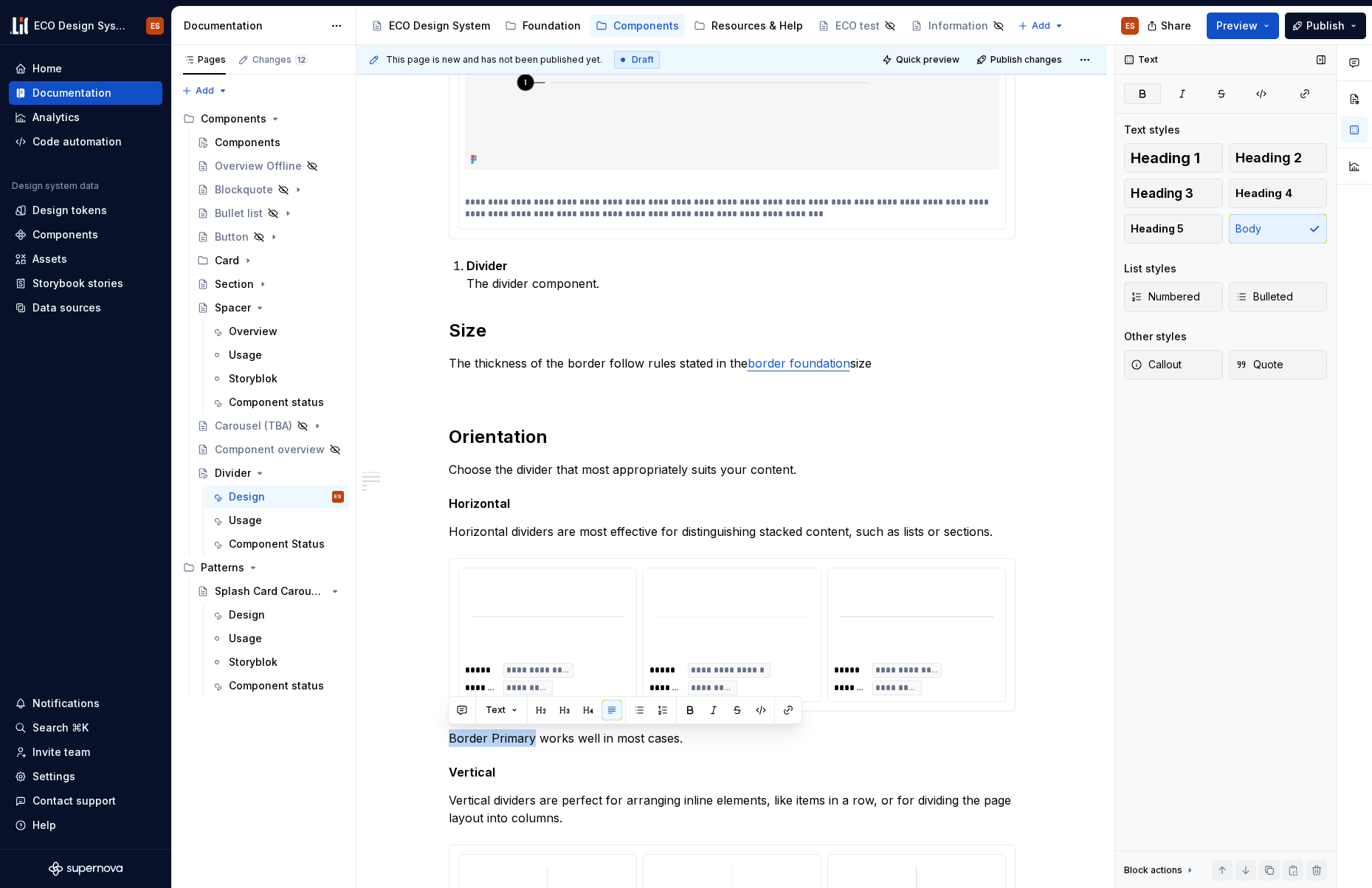
click at [1135, 99] on button "button" at bounding box center [1143, 93] width 37 height 21
click at [677, 738] on p "Border Primary works well in most cases." at bounding box center [732, 738] width 567 height 18
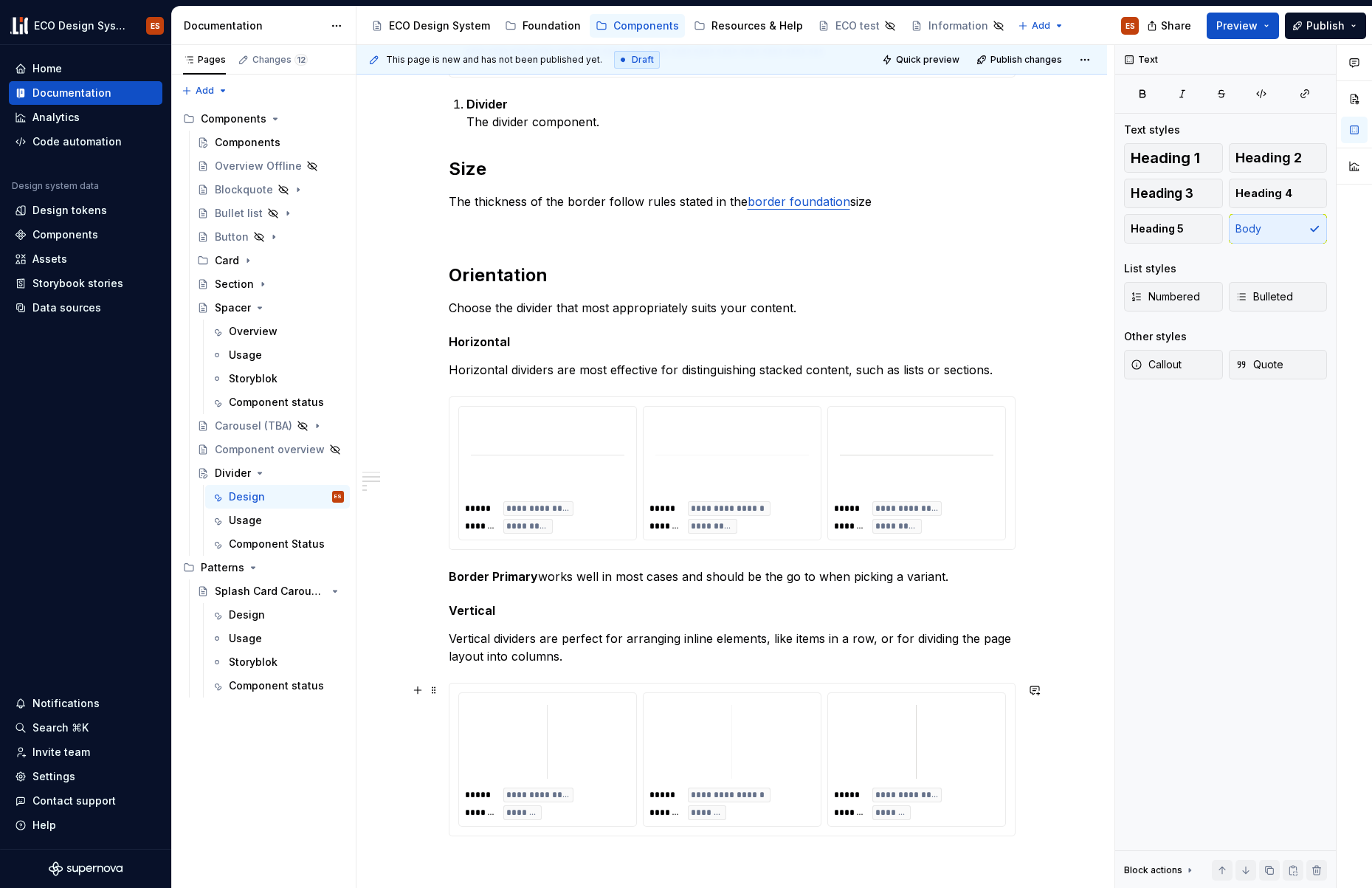
scroll to position [854, 0]
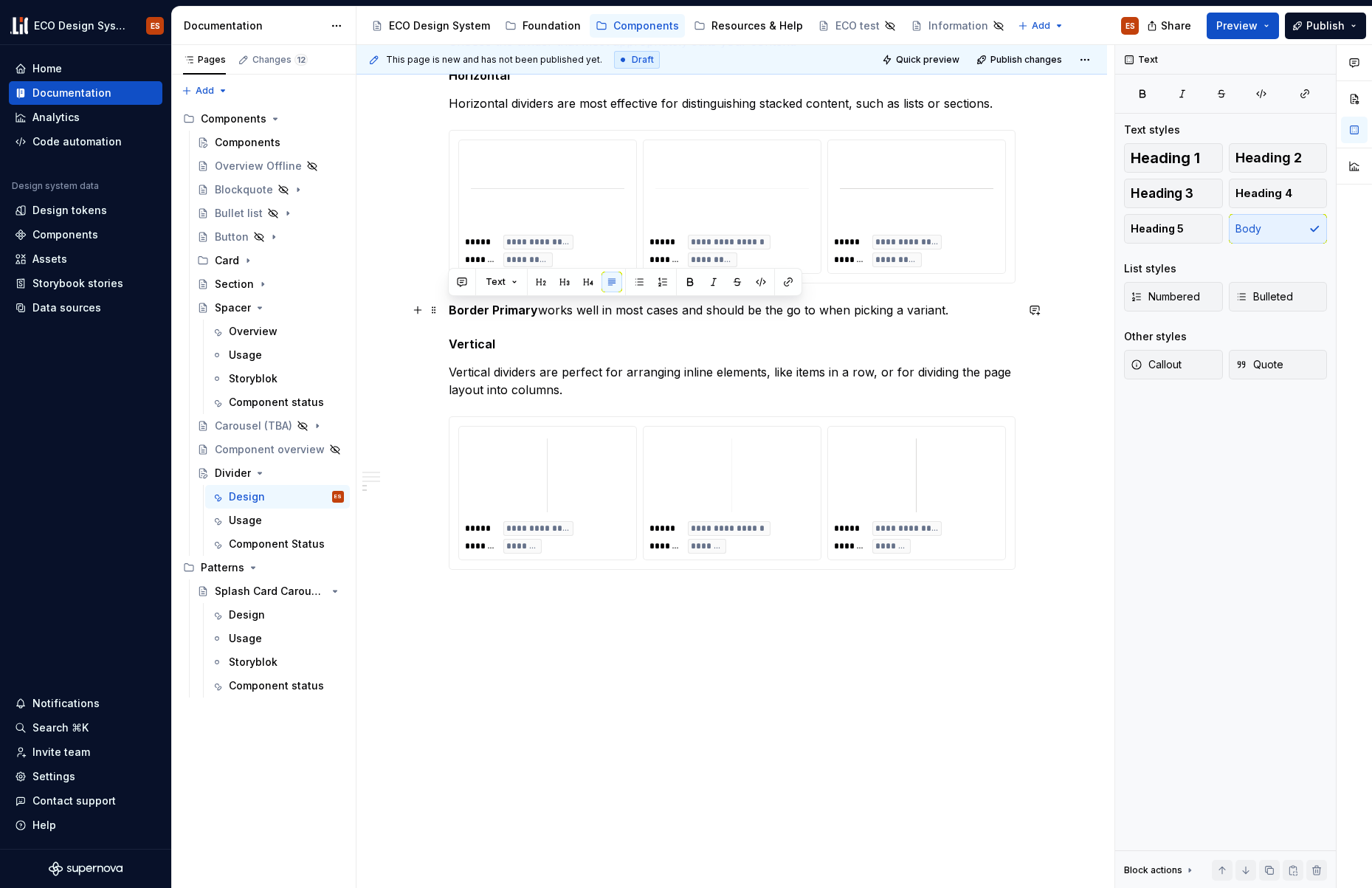
drag, startPoint x: 945, startPoint y: 308, endPoint x: 448, endPoint y: 312, distance: 497.0
click at [449, 312] on p "Border Primary works well in most cases and should be the go to when picking a …" at bounding box center [732, 310] width 567 height 18
copy p "Border Primary works well in most cases and should be the go to when picking a …"
click at [507, 581] on div "**********" at bounding box center [732, 30] width 567 height 1150
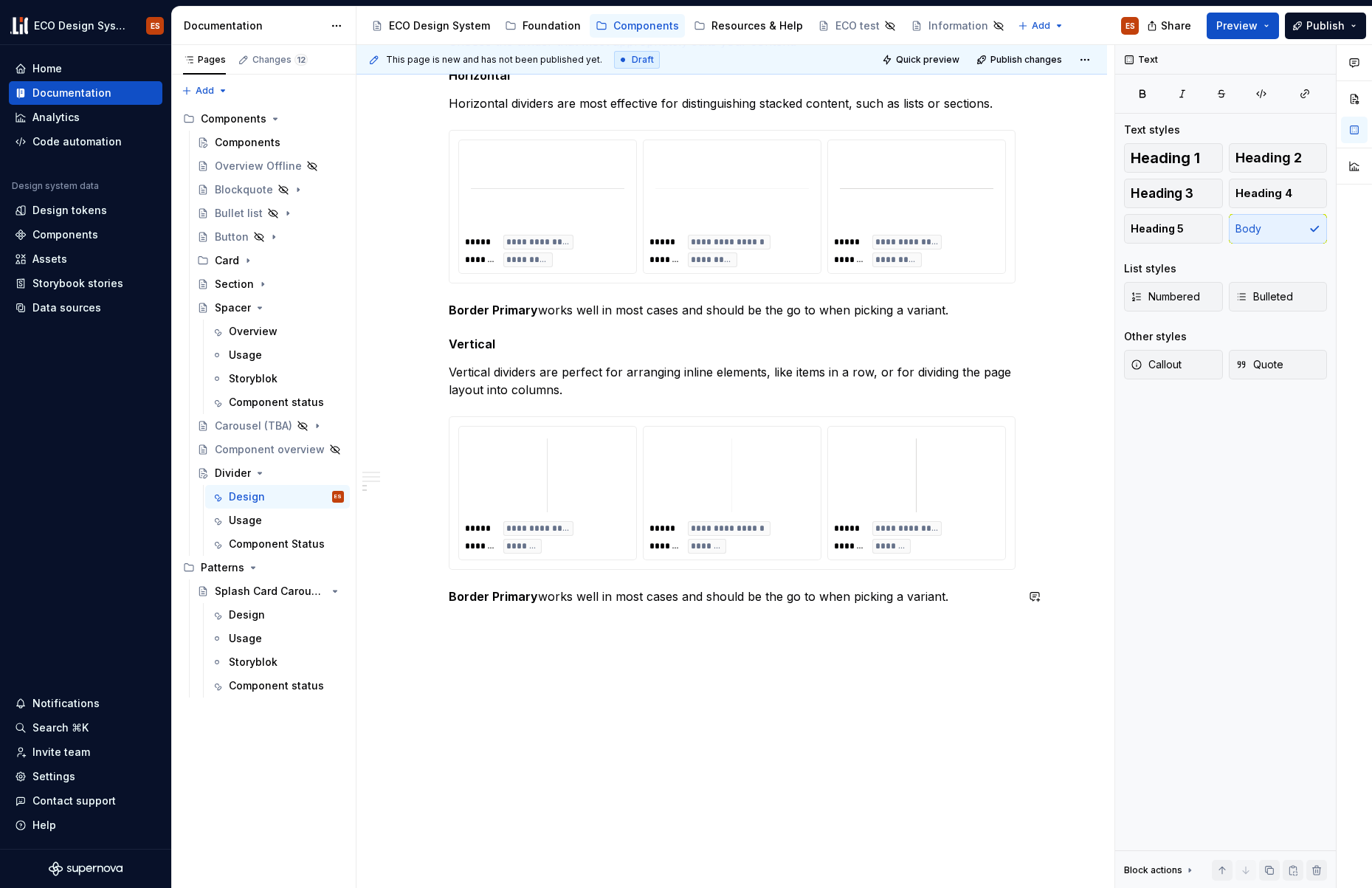
click at [662, 658] on div "**********" at bounding box center [731, 155] width 751 height 1470
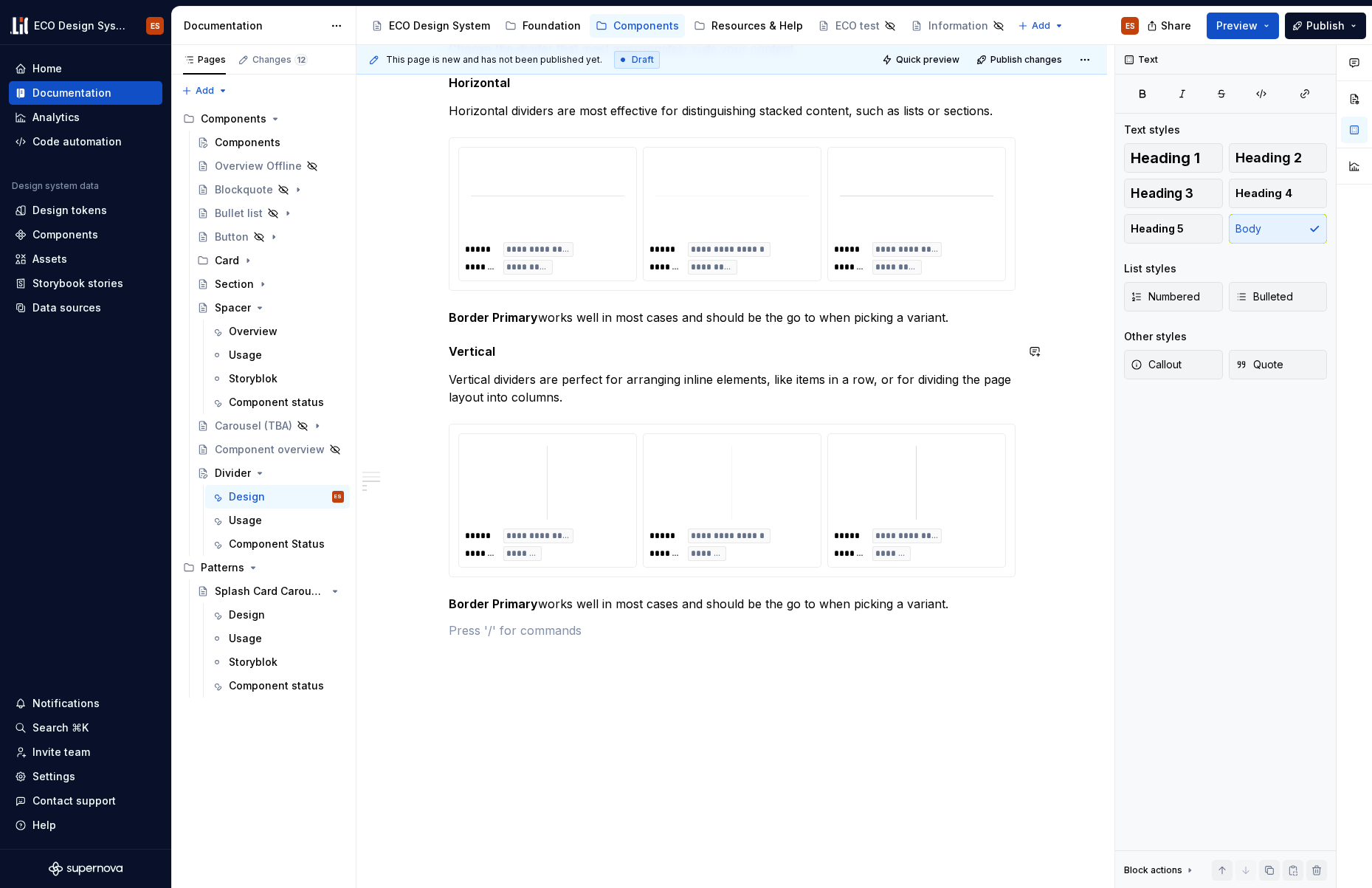
scroll to position [754, 0]
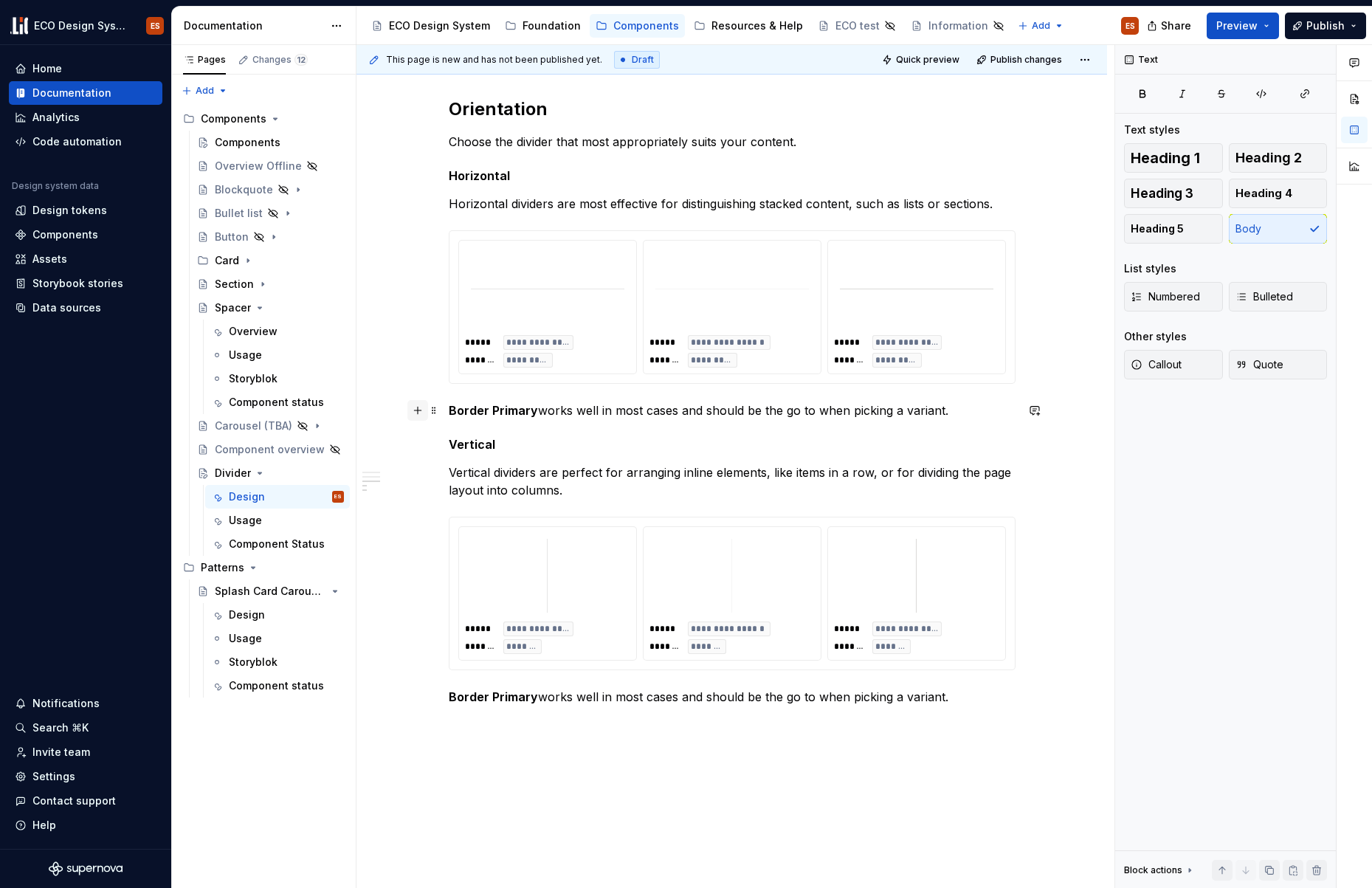
click at [418, 414] on button "button" at bounding box center [417, 409] width 21 height 21
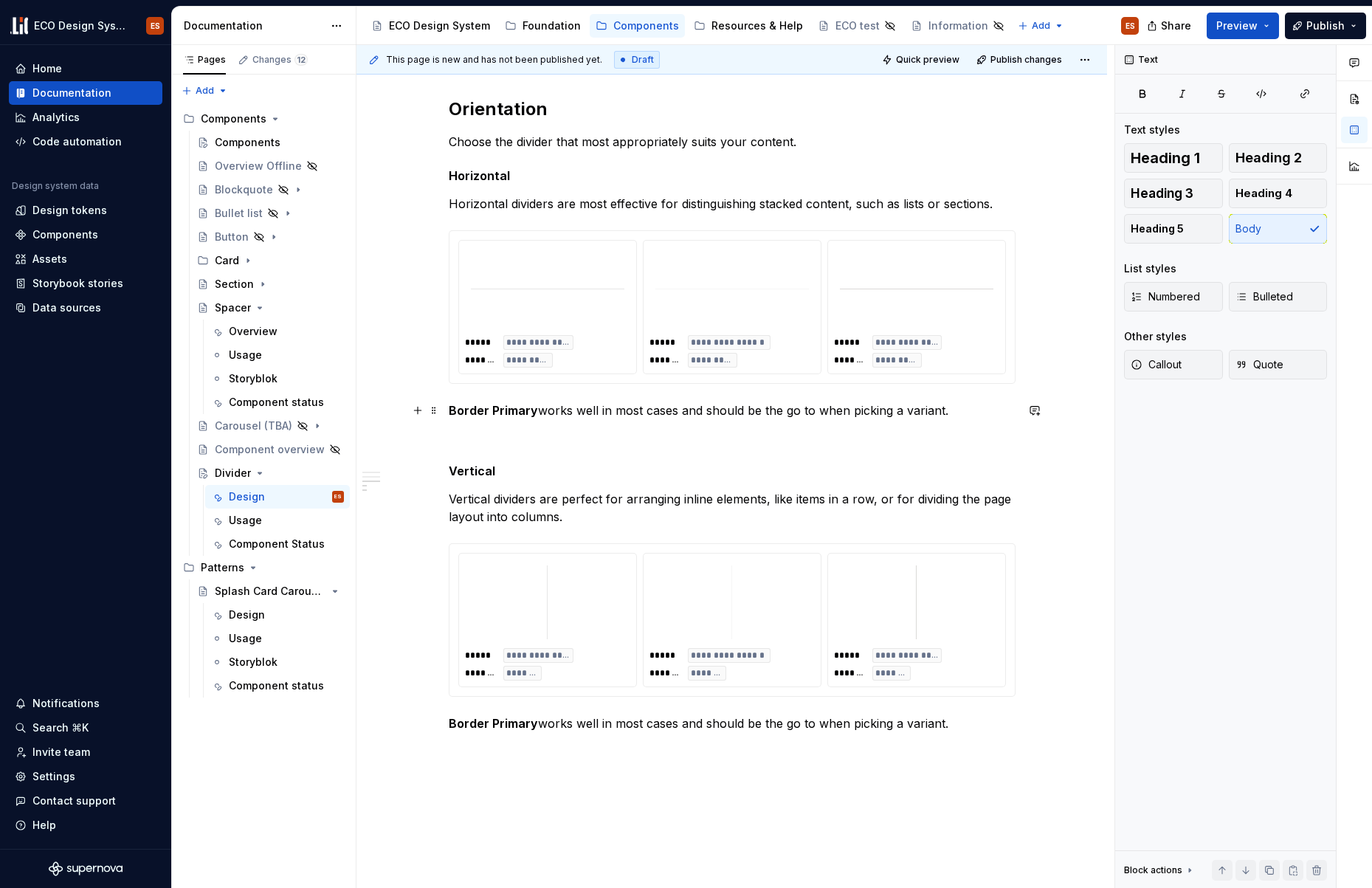
click at [859, 786] on div "**********" at bounding box center [731, 281] width 751 height 1523
click at [507, 408] on strong "Border Primary" at bounding box center [494, 410] width 90 height 15
drag, startPoint x: 534, startPoint y: 410, endPoint x: 445, endPoint y: 411, distance: 89.0
click at [445, 411] on div "**********" at bounding box center [731, 281] width 751 height 1523
click at [709, 385] on button "button" at bounding box center [713, 382] width 21 height 21
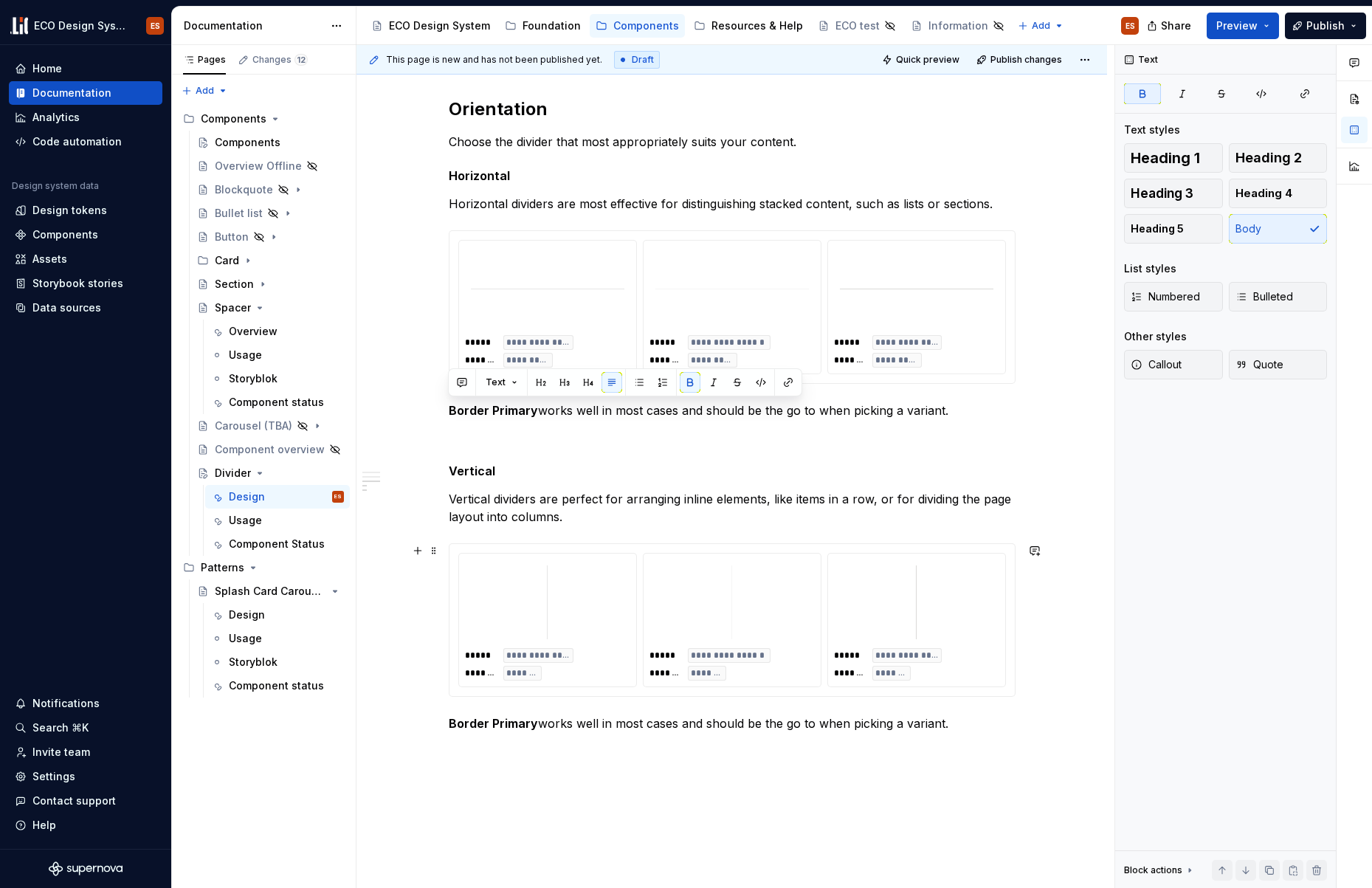
click at [1066, 584] on div "**********" at bounding box center [731, 281] width 751 height 1523
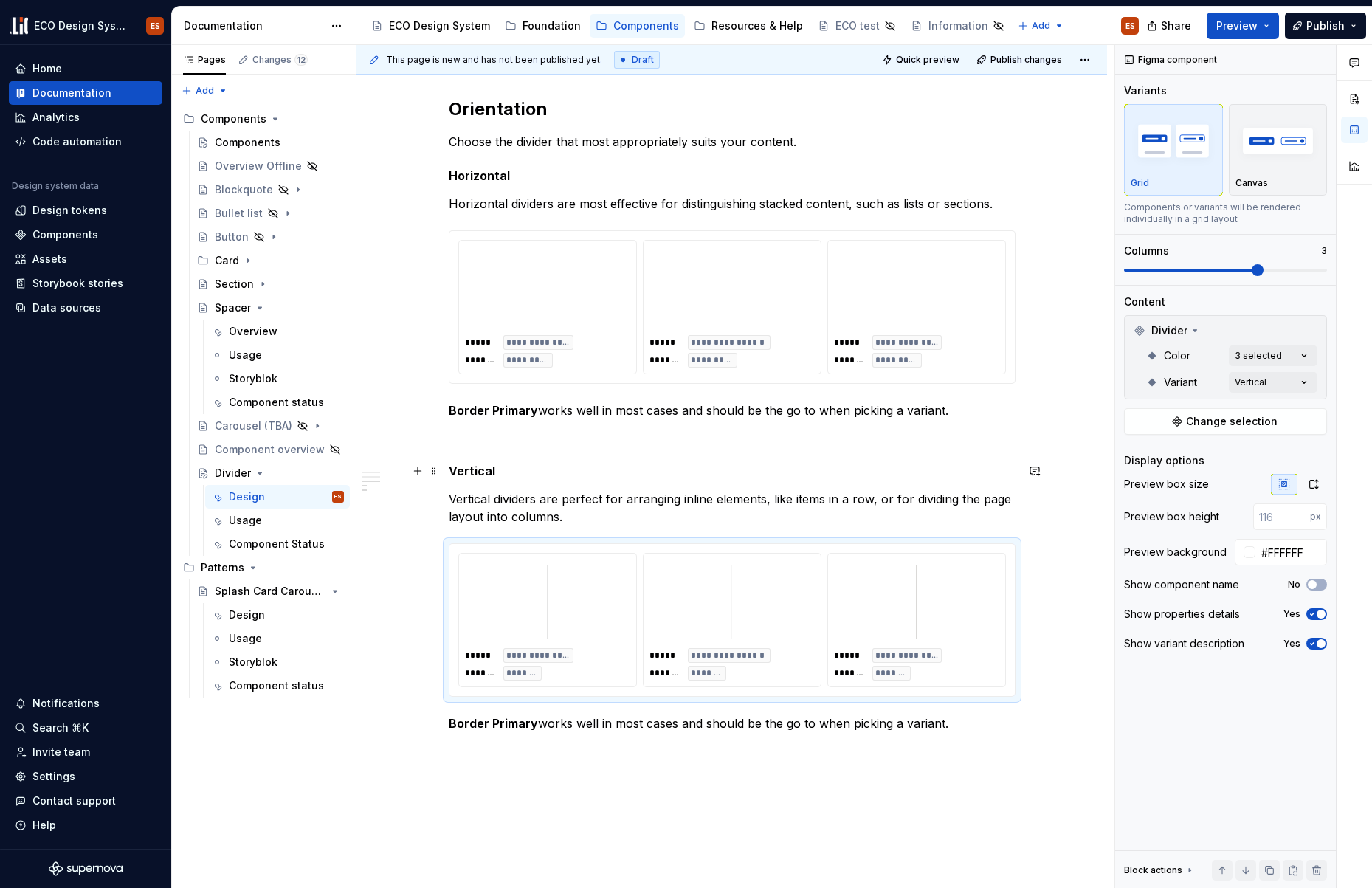
click at [470, 471] on h5 "Vertical" at bounding box center [732, 471] width 567 height 15
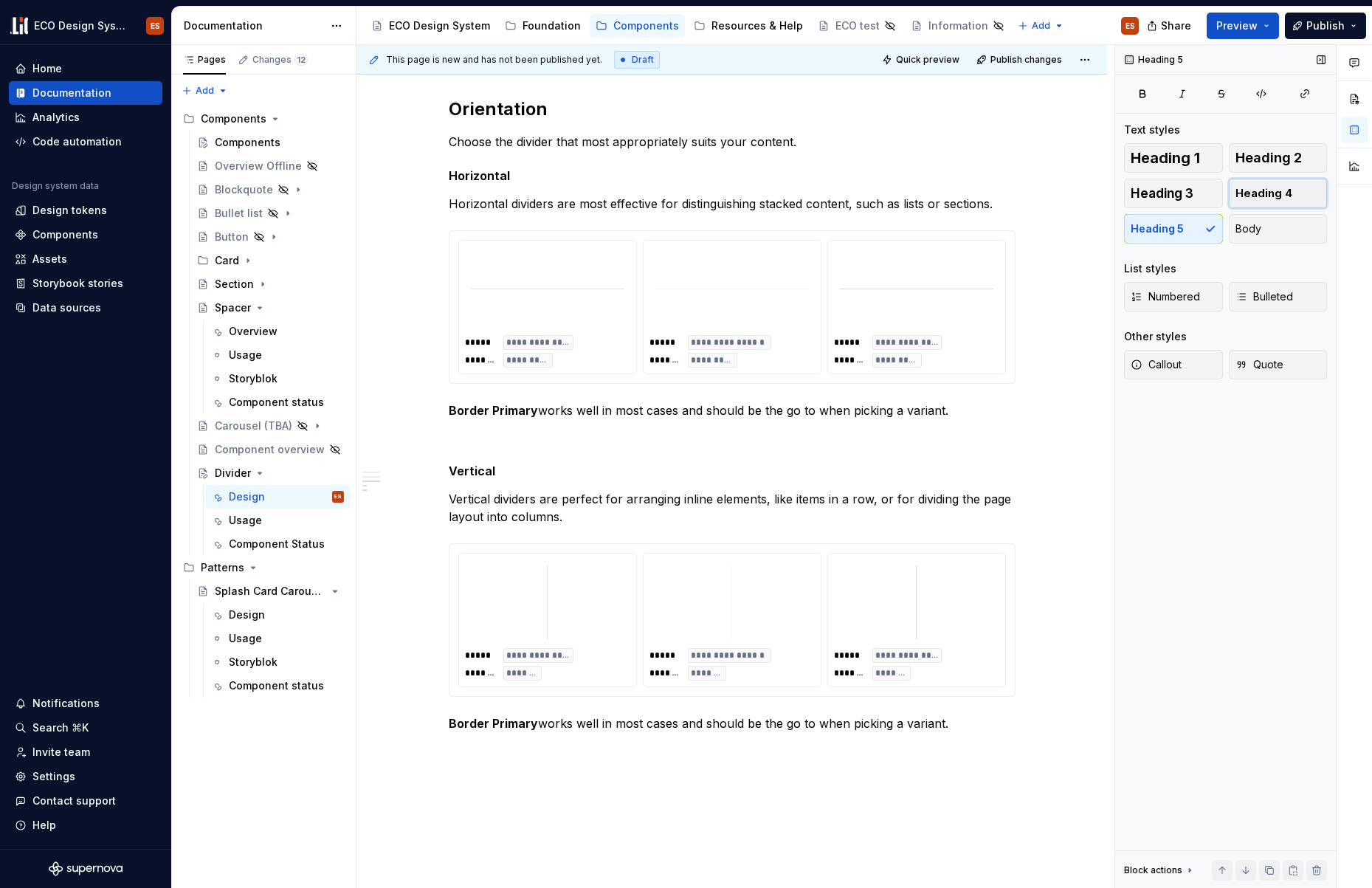
click at [1258, 188] on span "Heading 4" at bounding box center [1263, 193] width 57 height 15
click at [498, 173] on h5 "Horizontal" at bounding box center [732, 176] width 567 height 15
click at [1254, 191] on span "Heading 4" at bounding box center [1263, 193] width 57 height 15
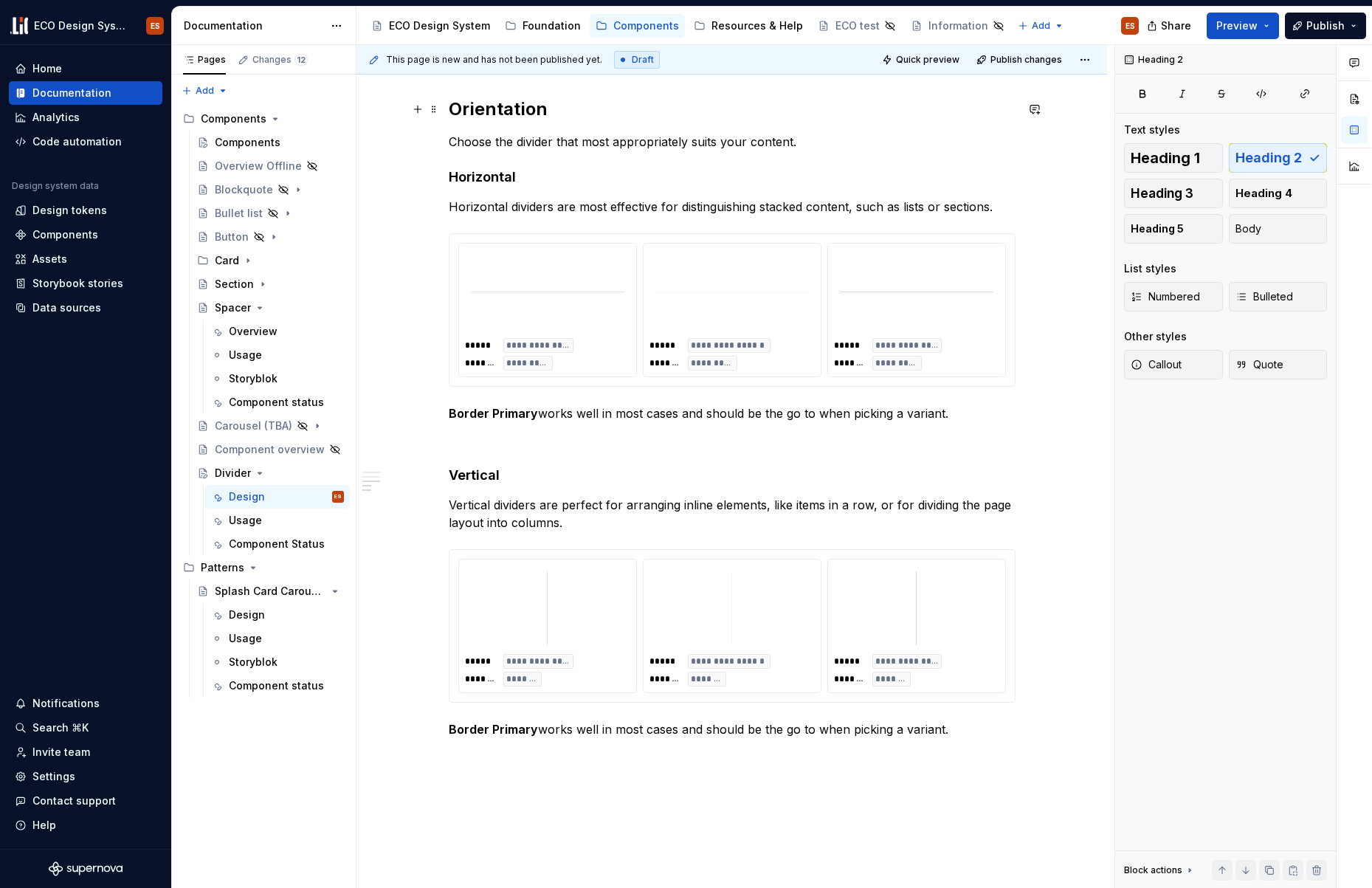
click at [506, 106] on h2 "Orientation" at bounding box center [732, 109] width 567 height 24
click at [1057, 470] on div "**********" at bounding box center [731, 284] width 751 height 1529
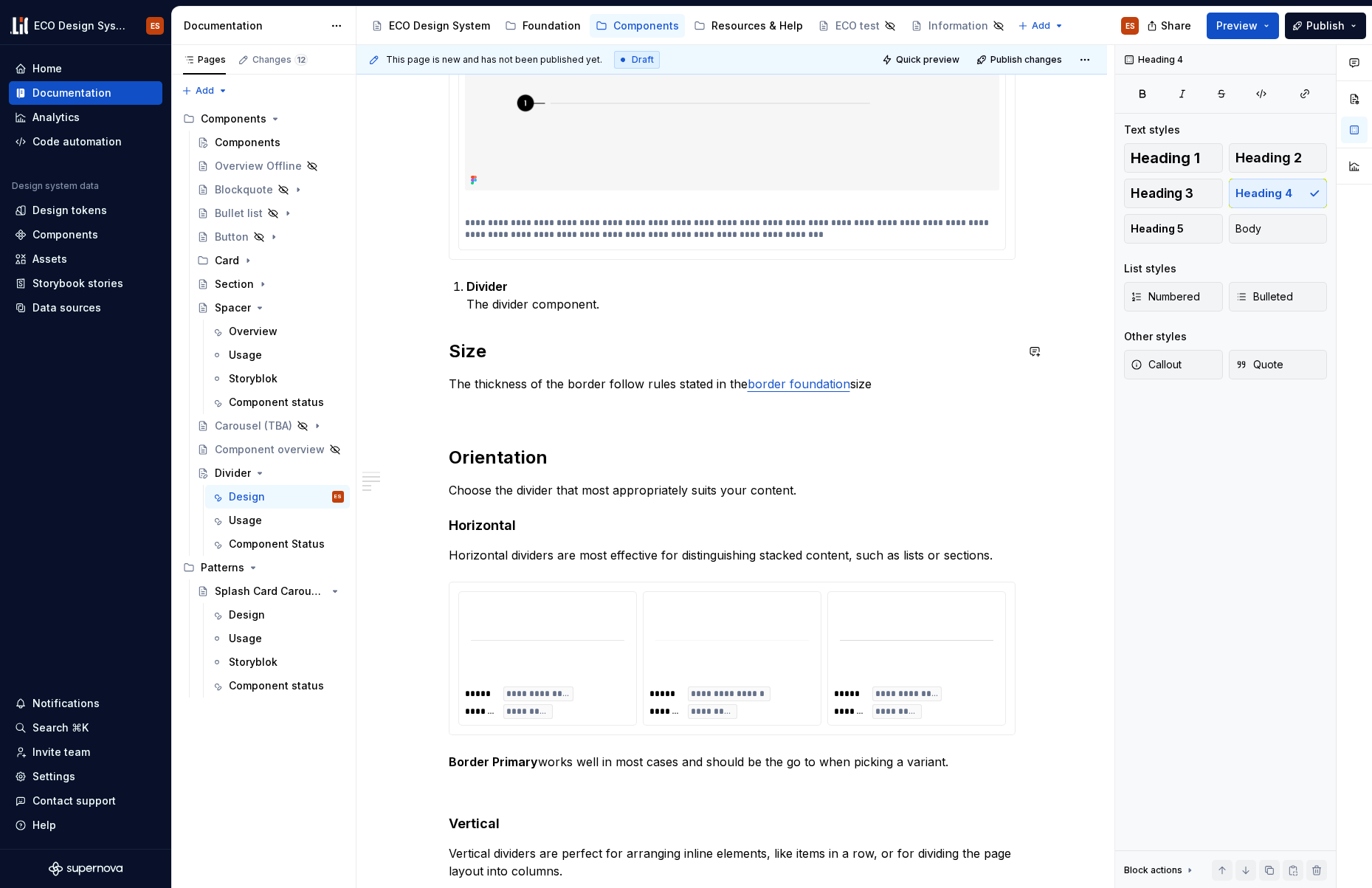
scroll to position [368, 0]
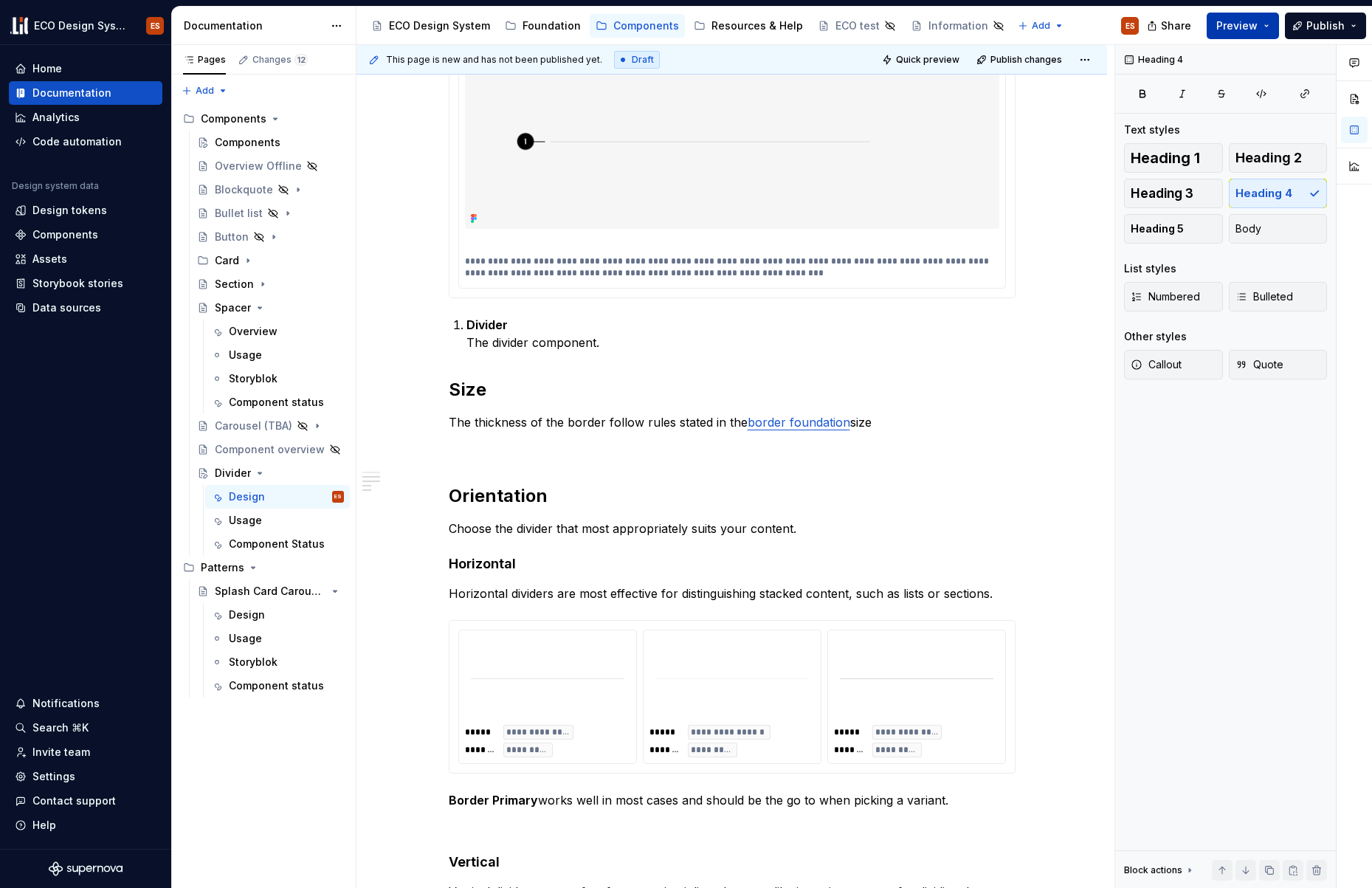
click at [1263, 21] on button "Preview" at bounding box center [1243, 25] width 72 height 26
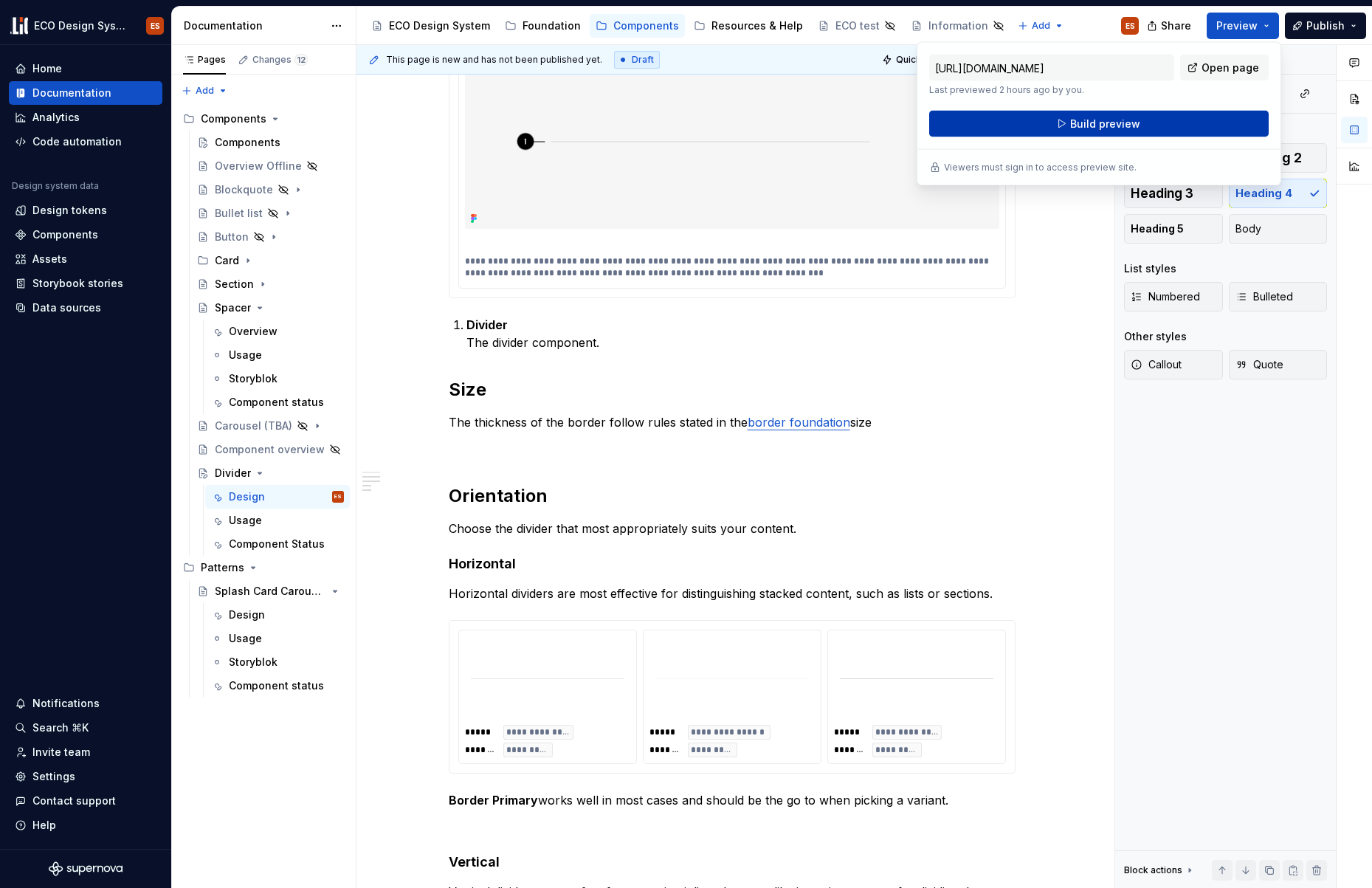
click at [1187, 122] on button "Build preview" at bounding box center [1099, 124] width 340 height 26
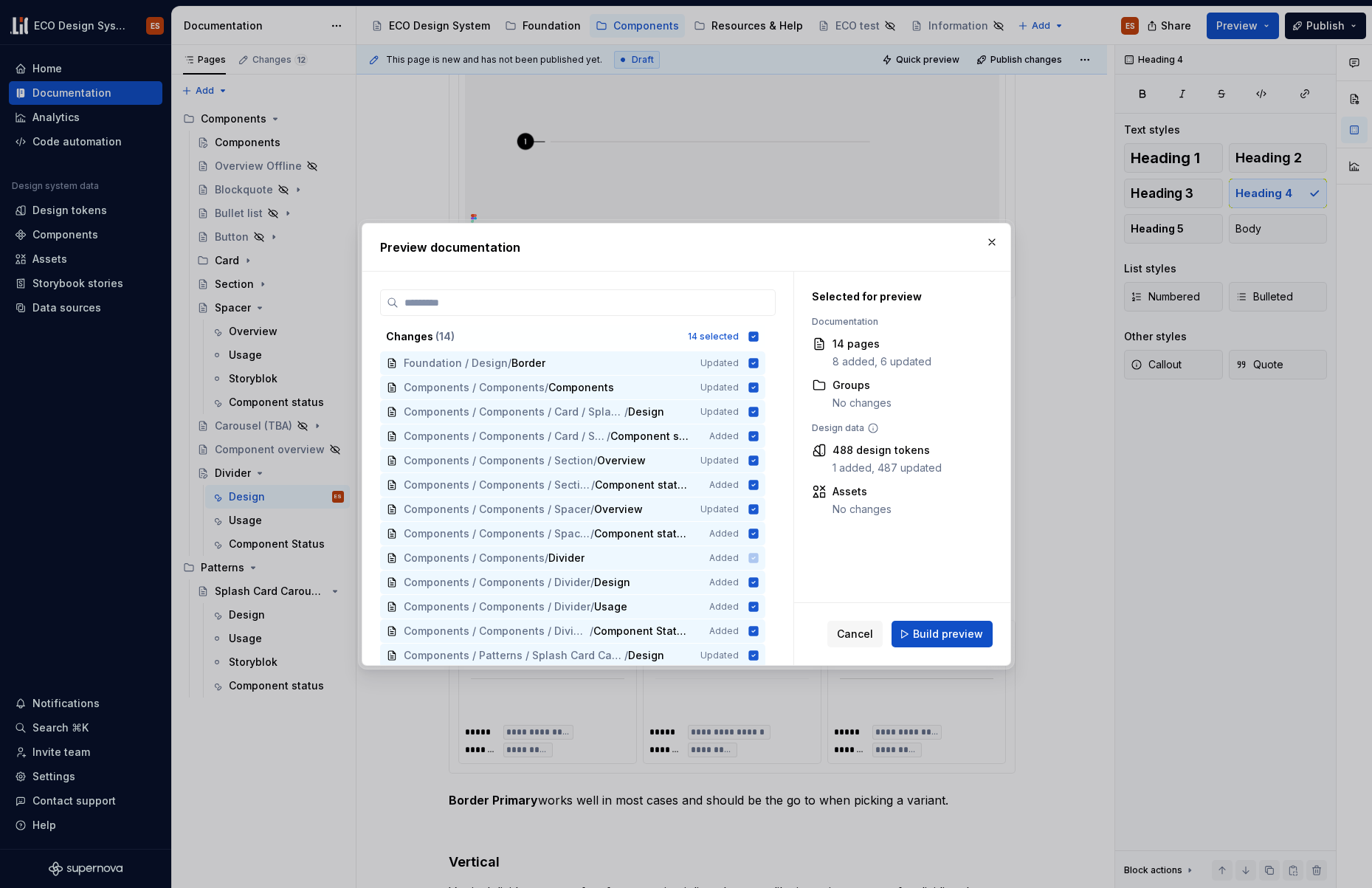
drag, startPoint x: 950, startPoint y: 628, endPoint x: 944, endPoint y: 621, distance: 9.2
click at [950, 627] on span "Build preview" at bounding box center [948, 634] width 70 height 15
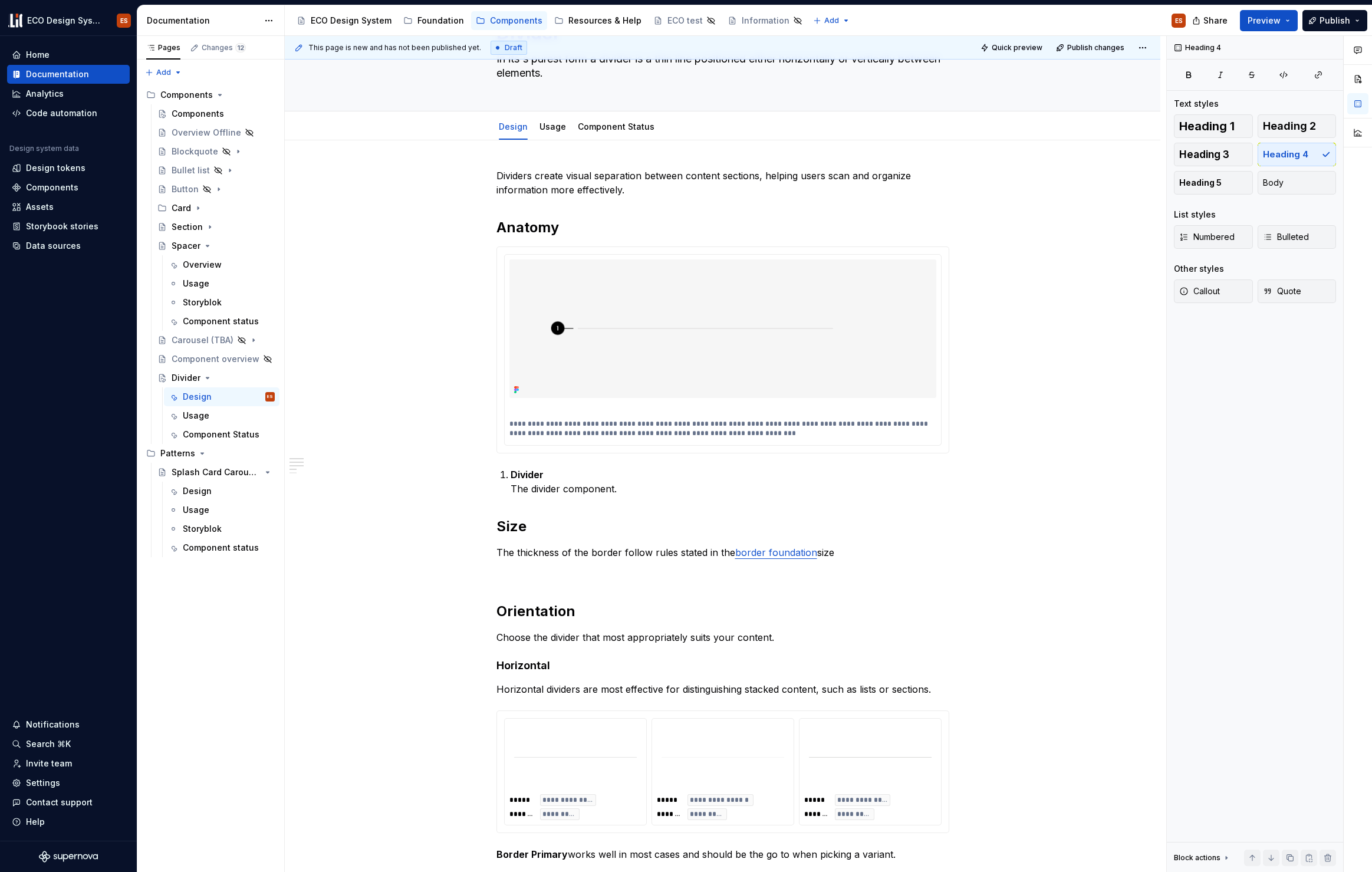
scroll to position [0, 0]
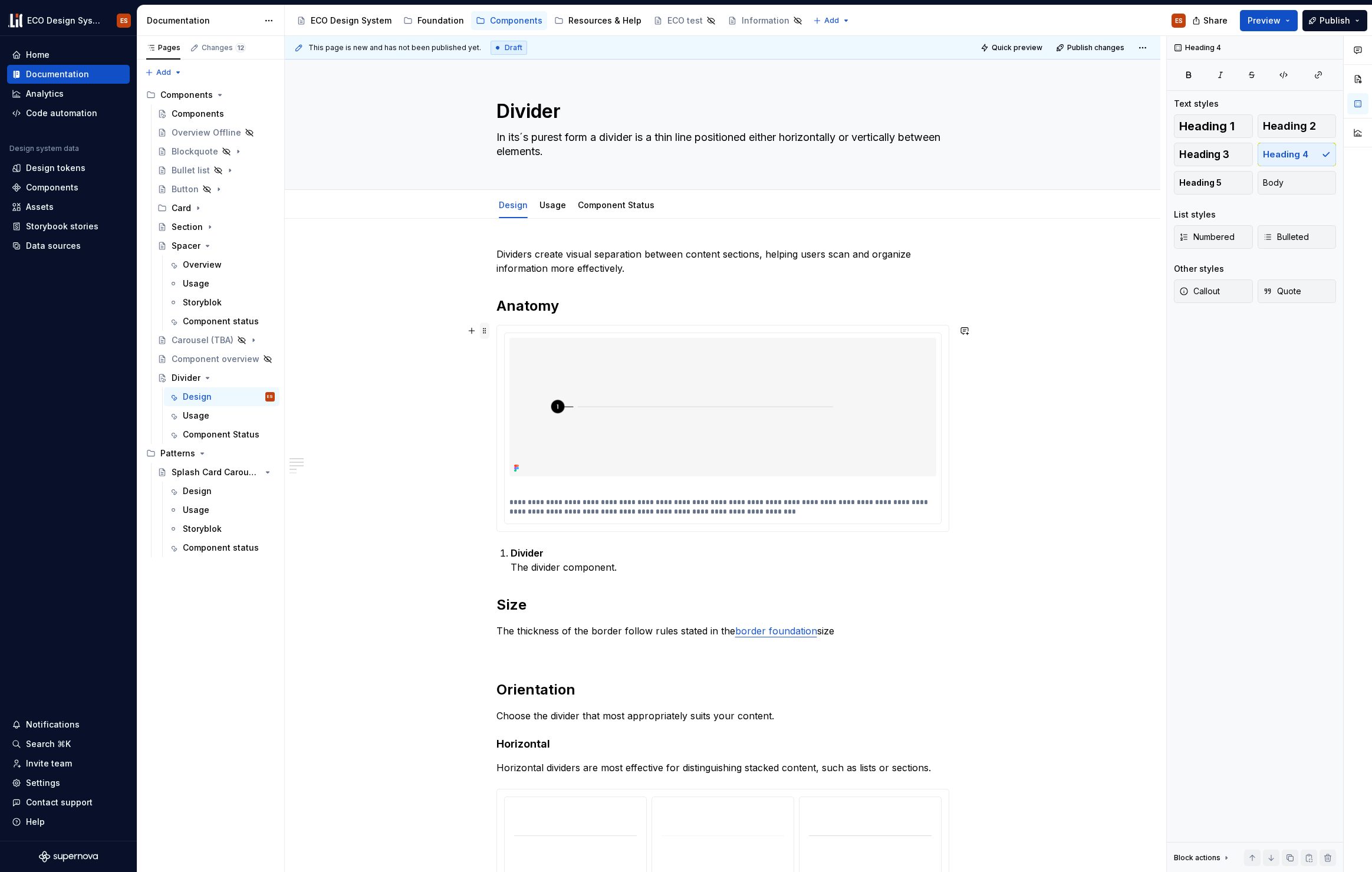
click at [483, 326] on span at bounding box center [484, 331] width 9 height 16
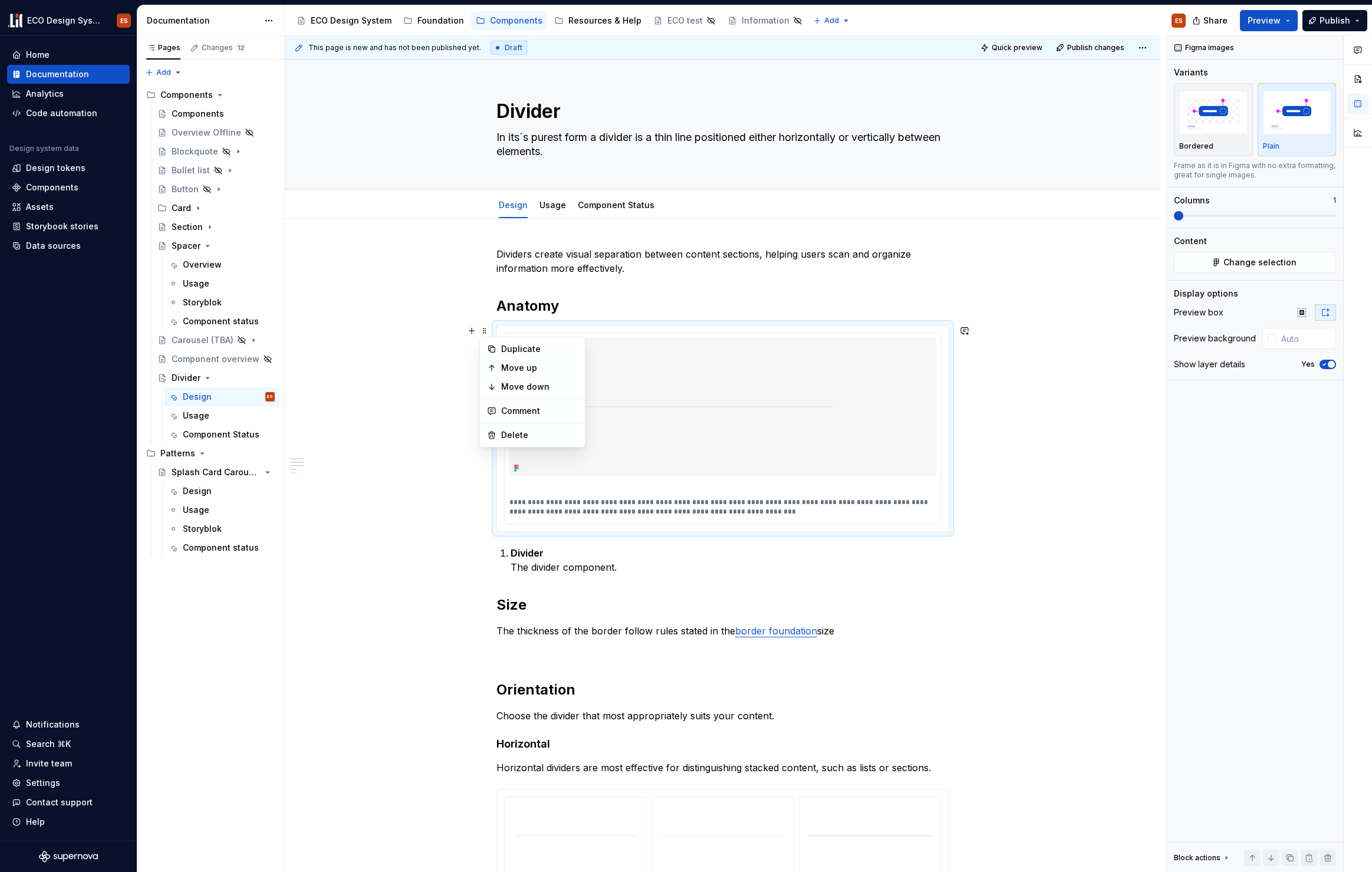
click at [509, 568] on div "**********" at bounding box center [723, 730] width 453 height 967
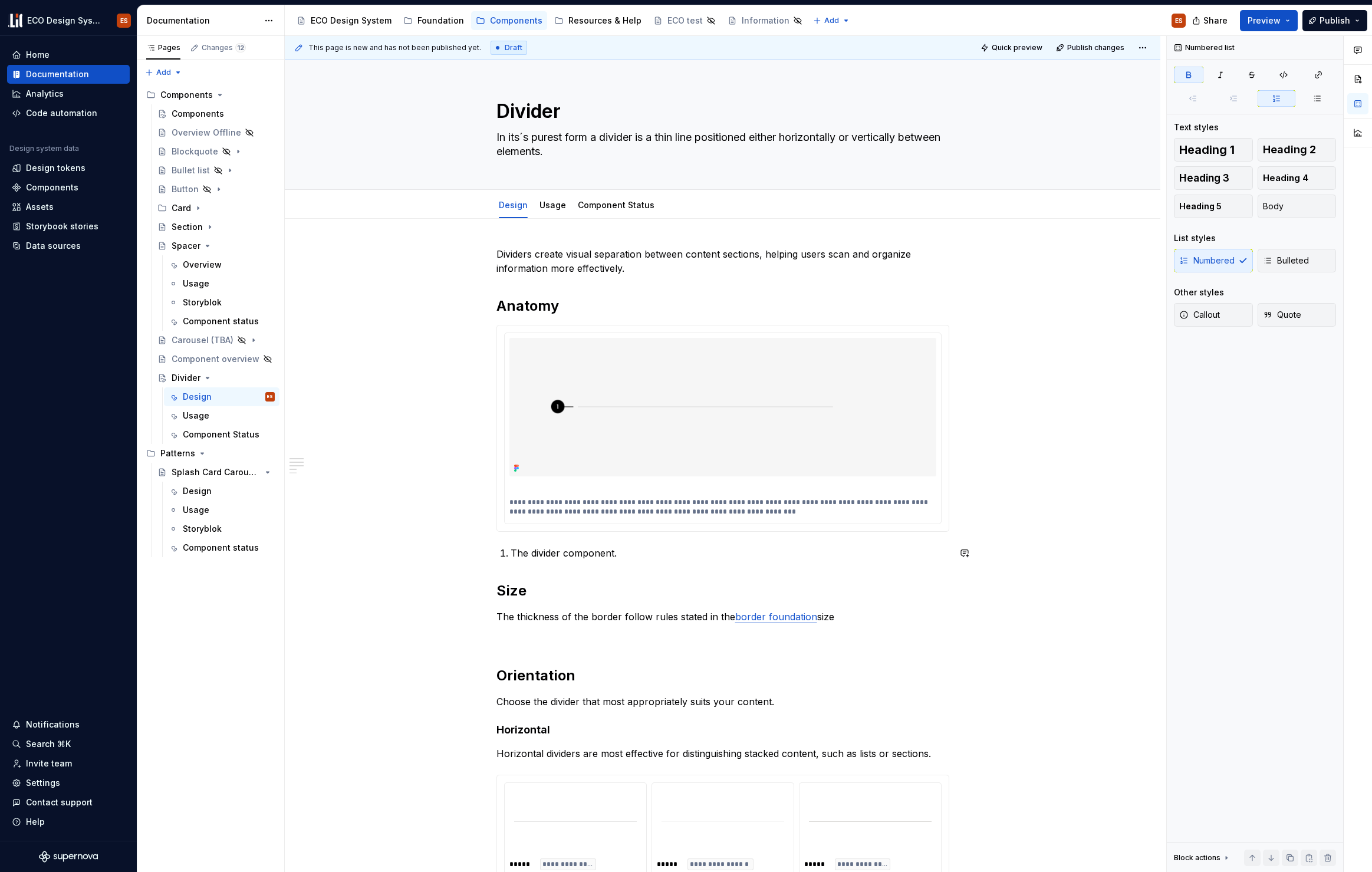
click at [1022, 544] on div "**********" at bounding box center [722, 846] width 876 height 1256
click at [550, 205] on link "Usage" at bounding box center [553, 204] width 26 height 10
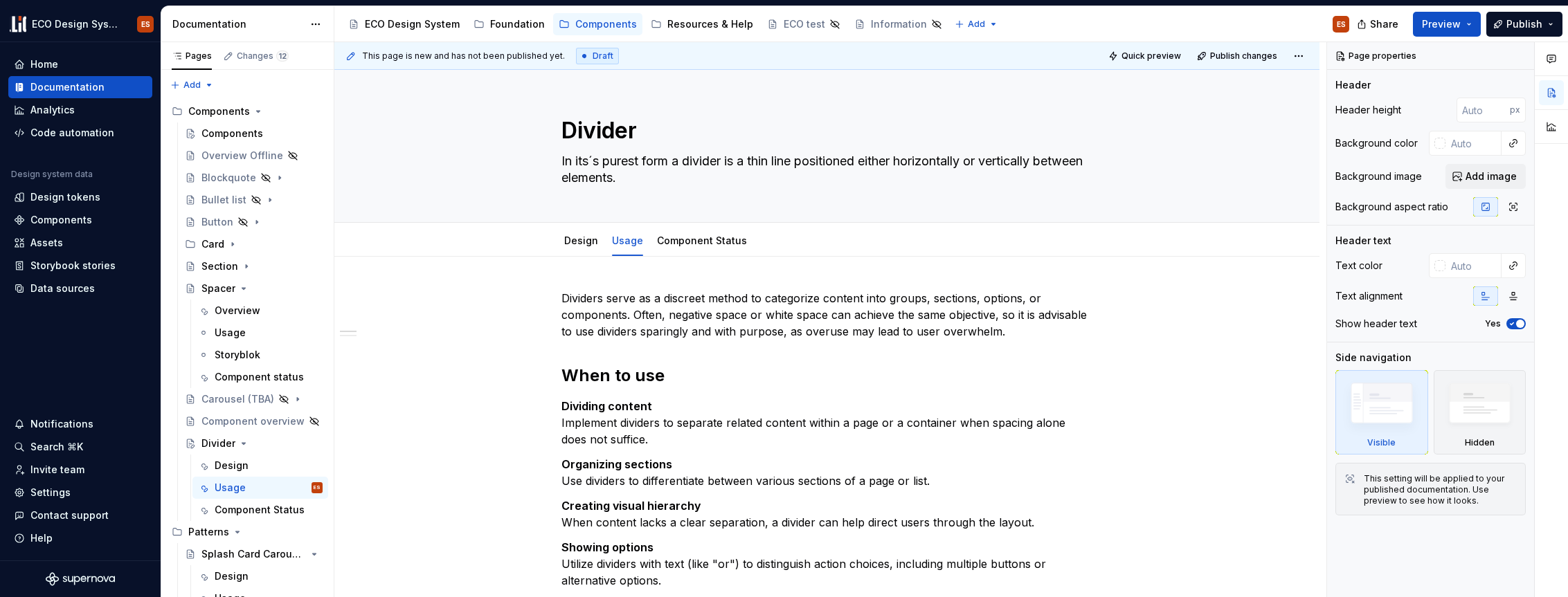
type textarea "*"
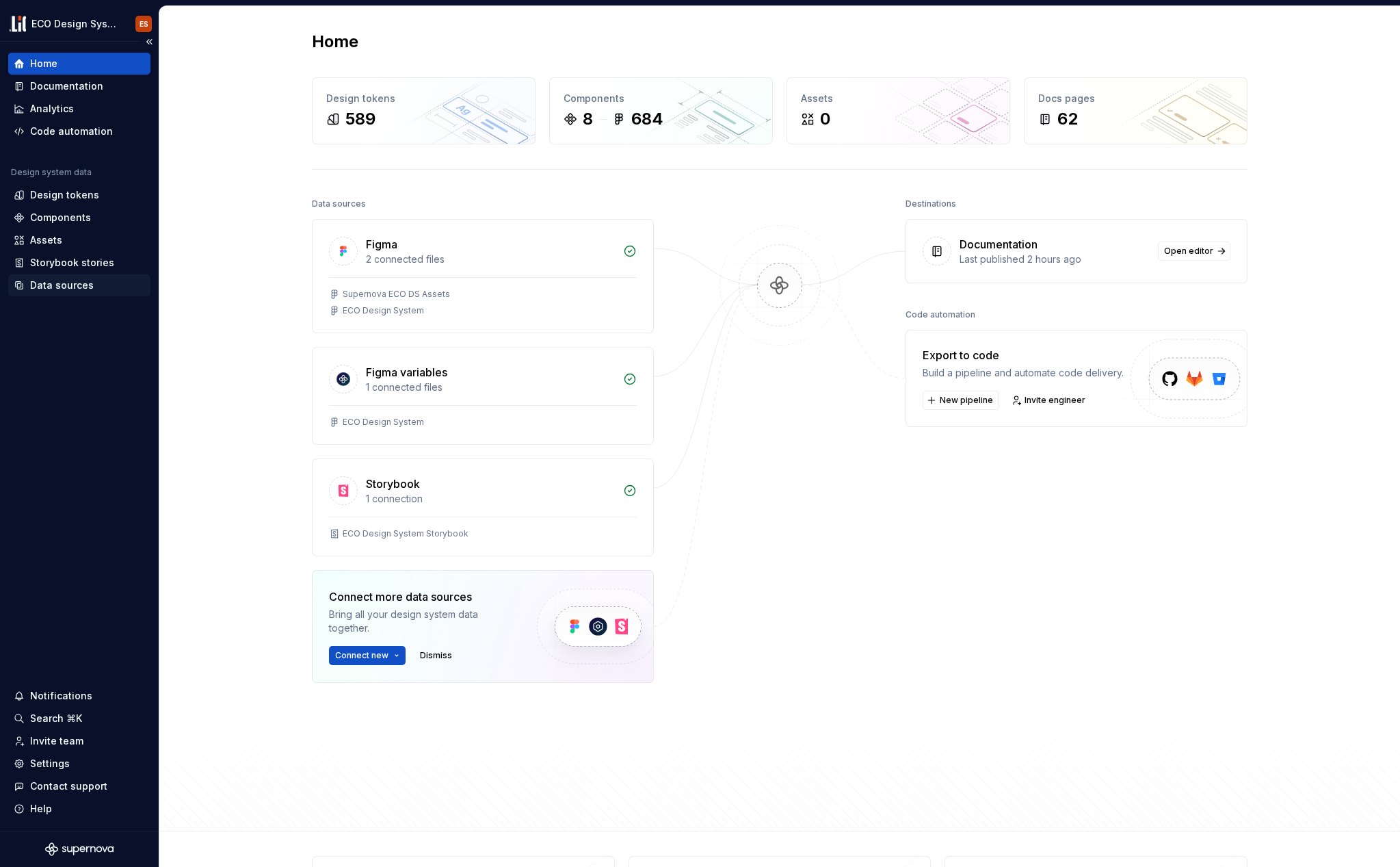
click at [78, 283] on div "Data sources" at bounding box center [61, 285] width 63 height 14
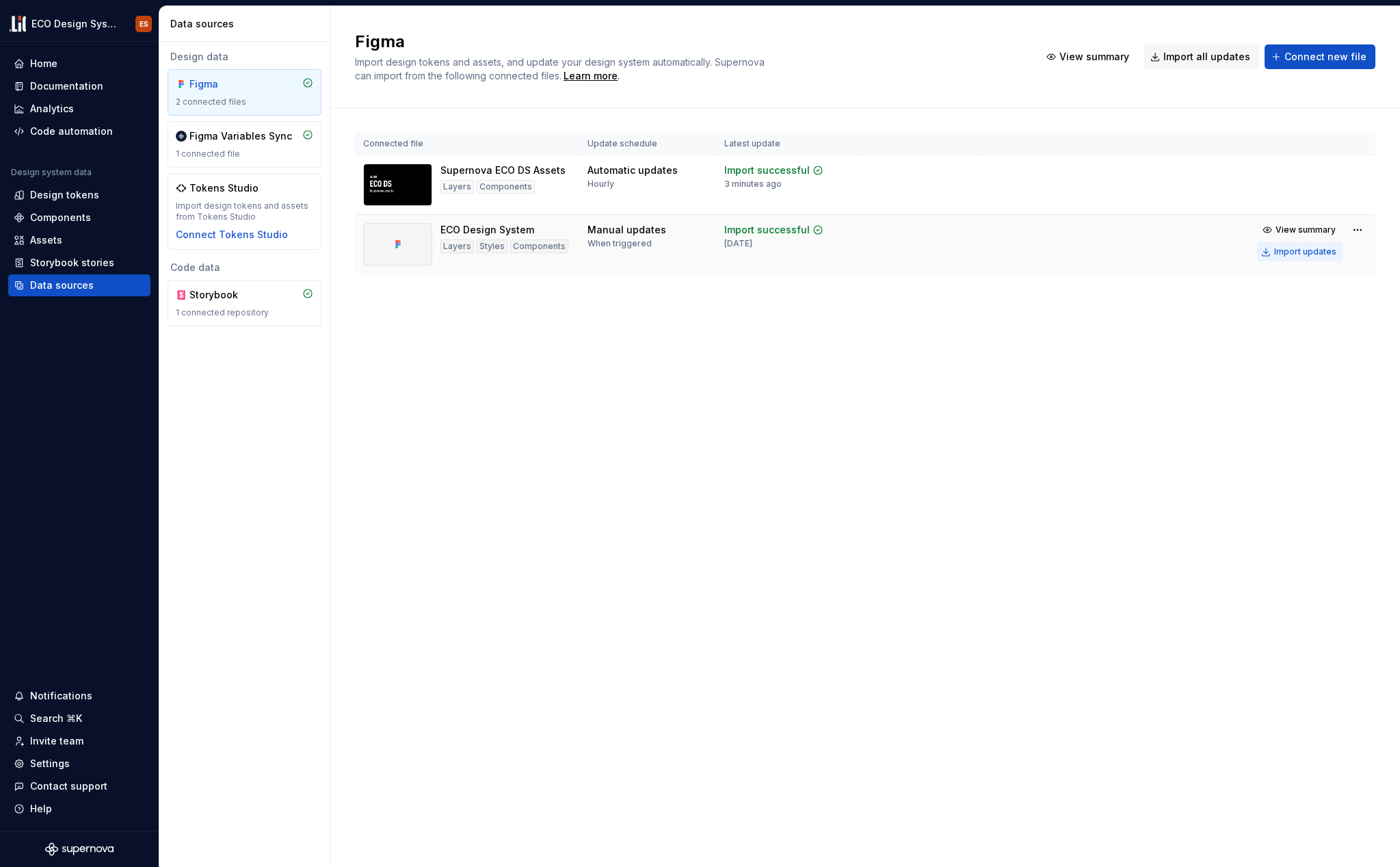
click at [1286, 257] on div "Import updates" at bounding box center [1305, 252] width 62 height 11
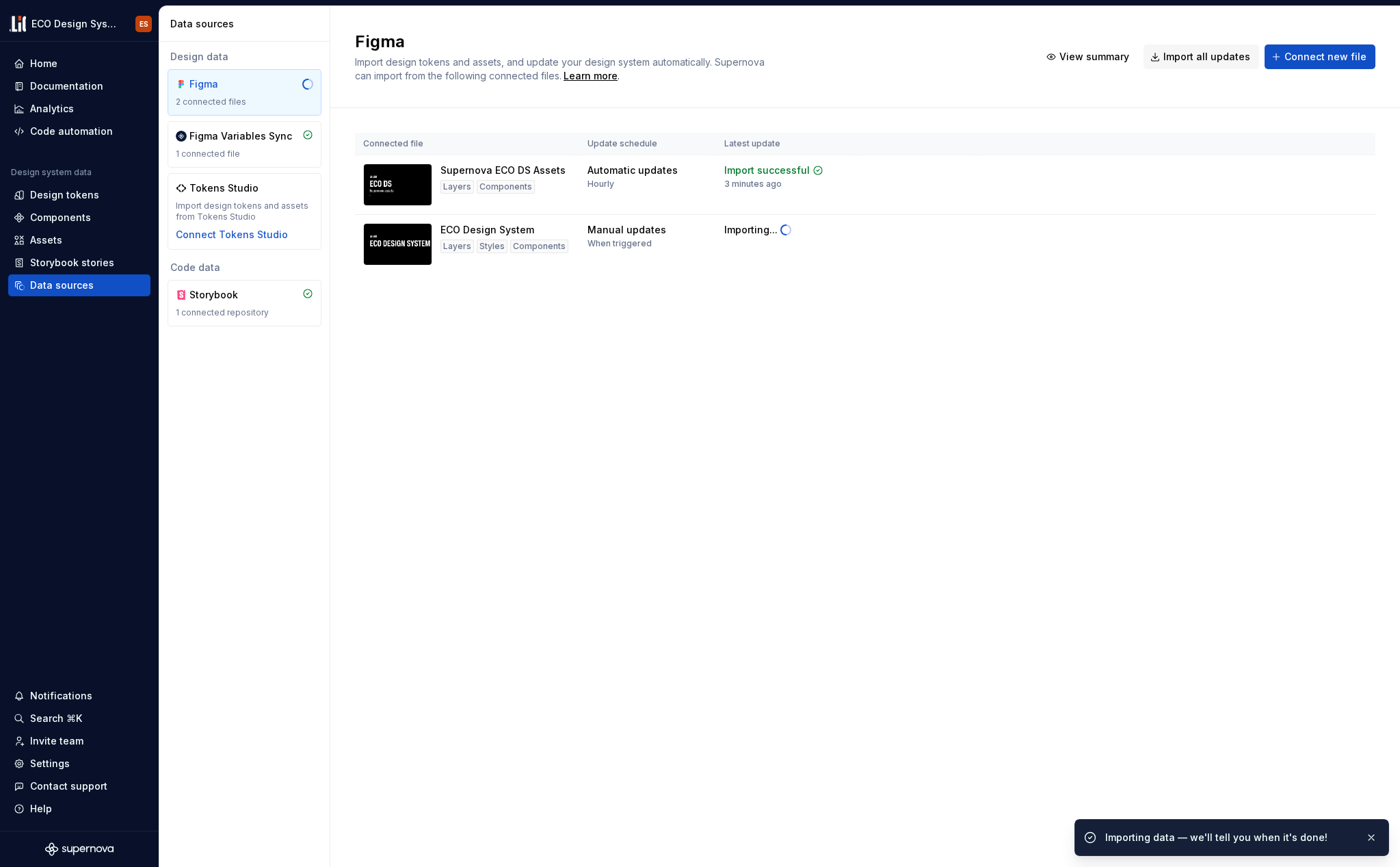
click at [664, 395] on div "Figma Import design tokens and assets, and update your design system automatica…" at bounding box center [865, 436] width 1070 height 861
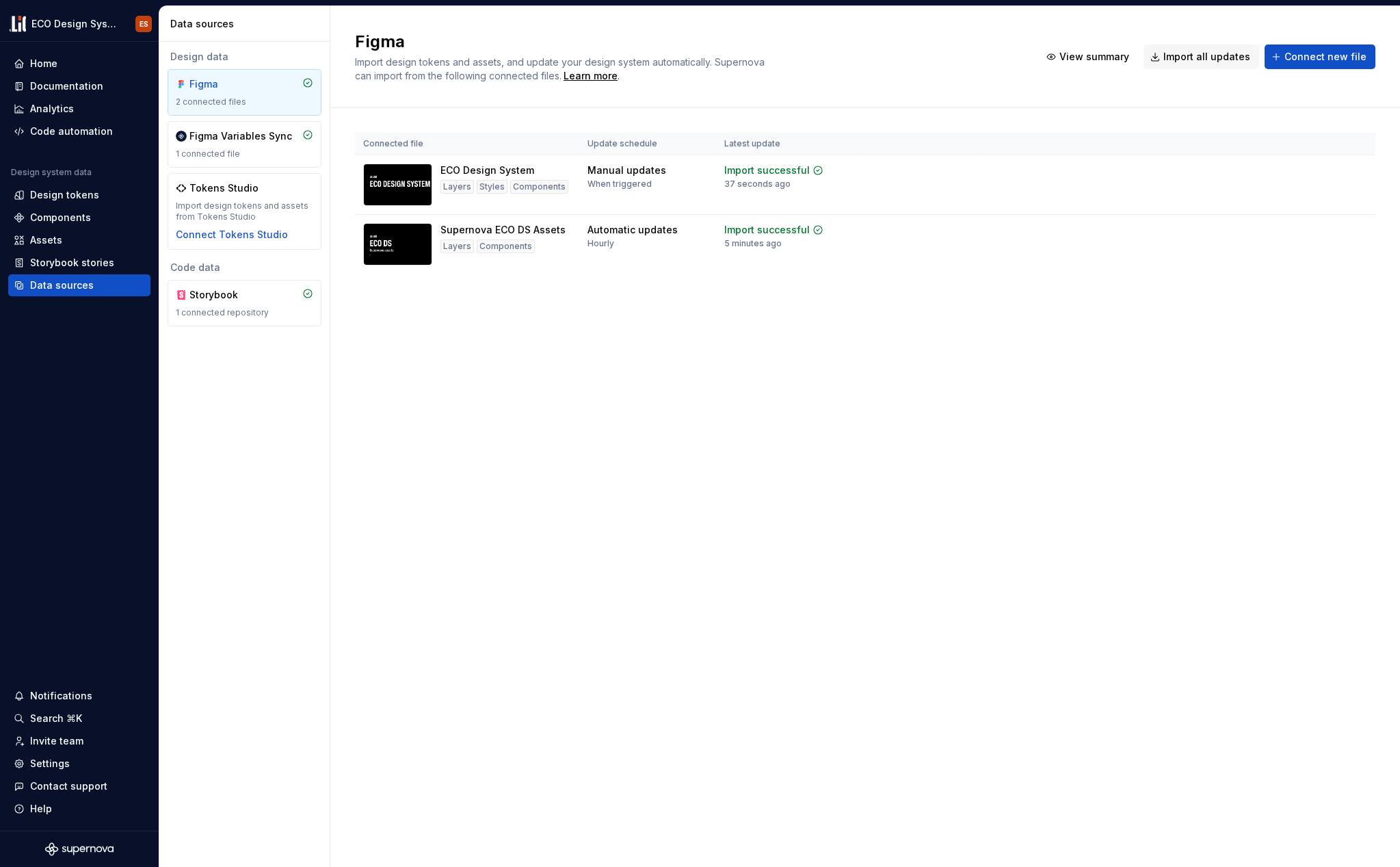
click at [517, 374] on div "Figma Import design tokens and assets, and update your design system automatica…" at bounding box center [865, 436] width 1070 height 861
